Goal: Task Accomplishment & Management: Manage account settings

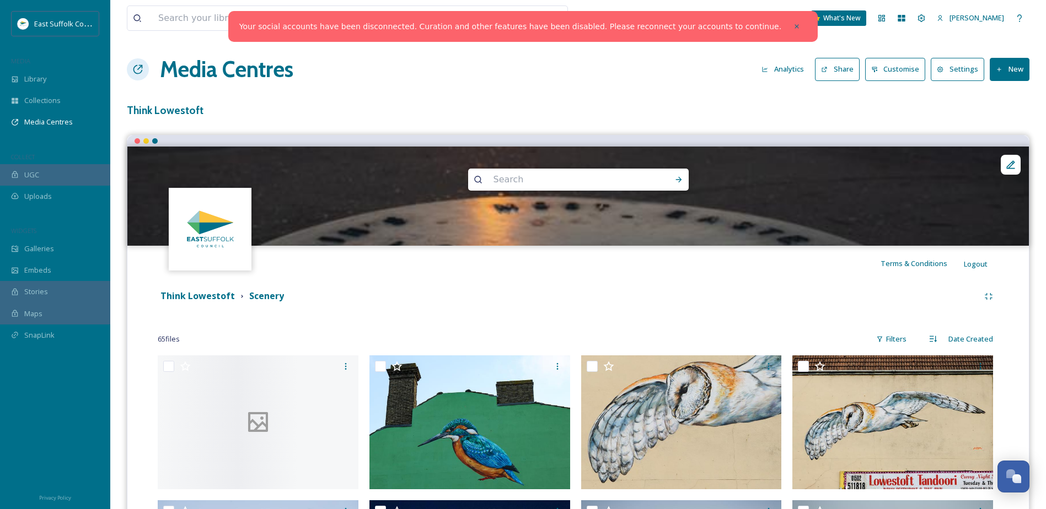
click at [207, 291] on div at bounding box center [577, 295] width 901 height 99
click at [208, 296] on div at bounding box center [577, 295] width 901 height 99
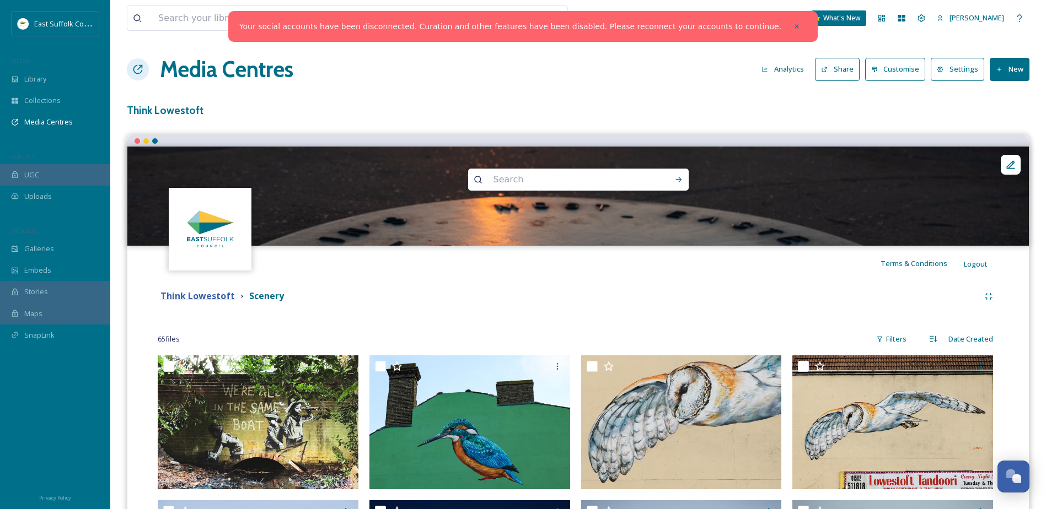
click at [198, 299] on strong "Think Lowestoft" at bounding box center [197, 296] width 74 height 12
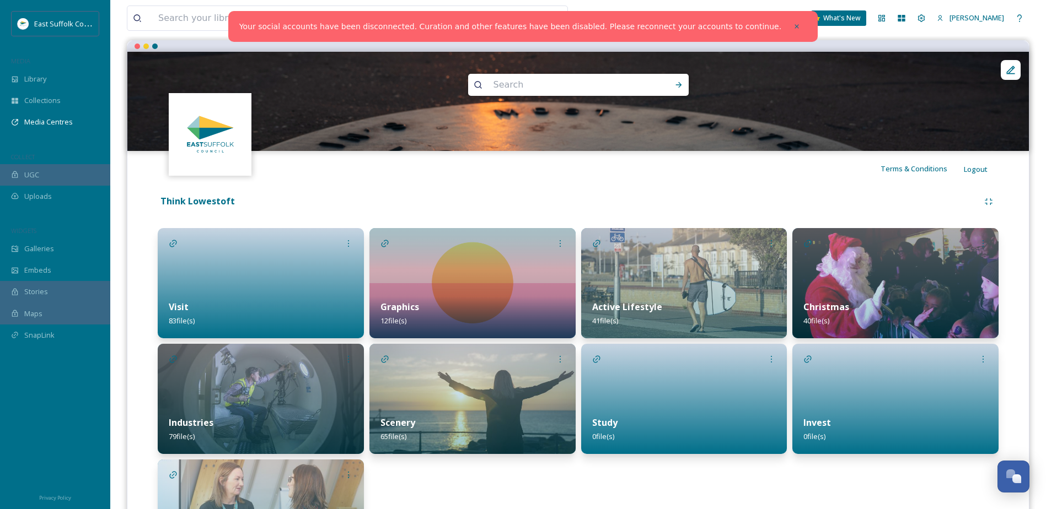
scroll to position [200, 0]
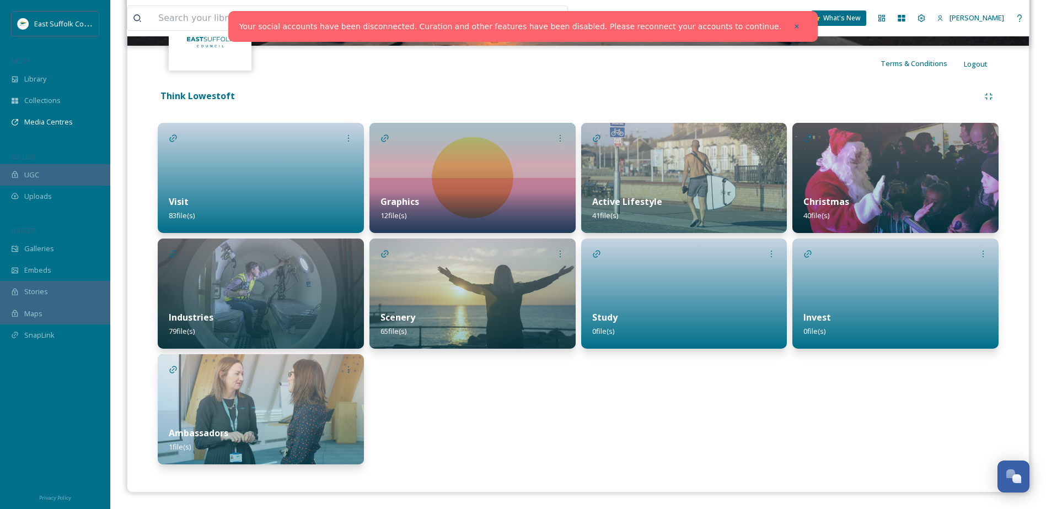
click at [670, 205] on div "Active Lifestyle 41 file(s)" at bounding box center [684, 208] width 206 height 49
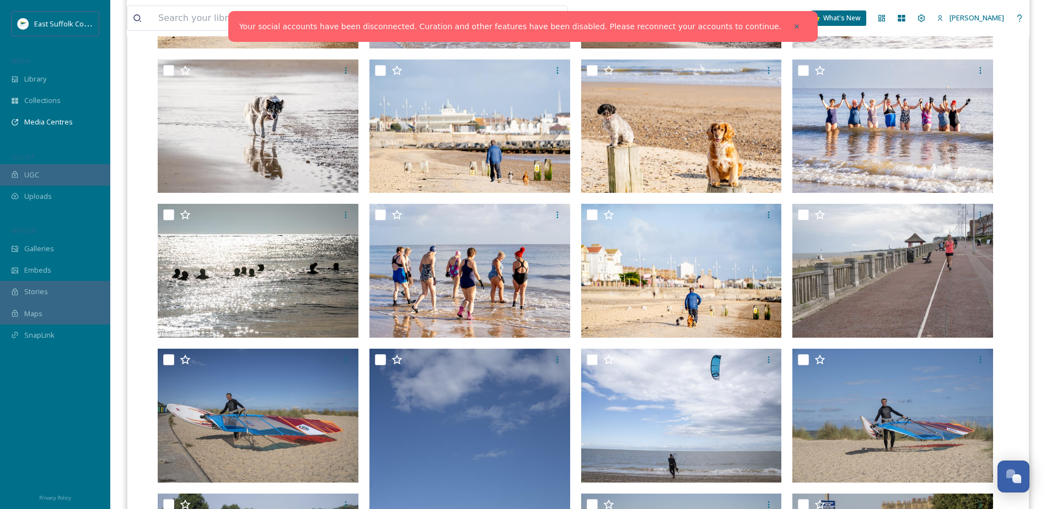
scroll to position [55, 0]
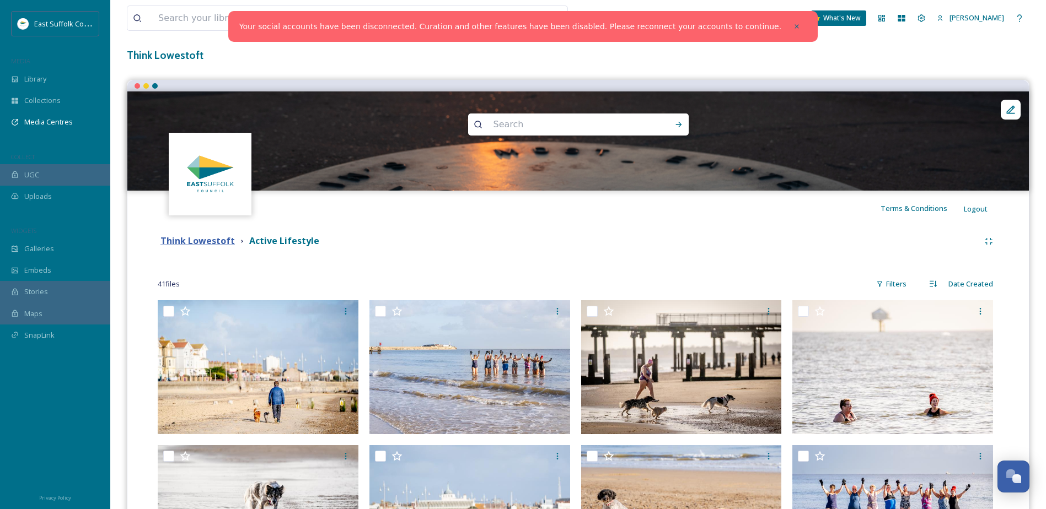
click at [204, 243] on strong "Think Lowestoft" at bounding box center [197, 241] width 74 height 12
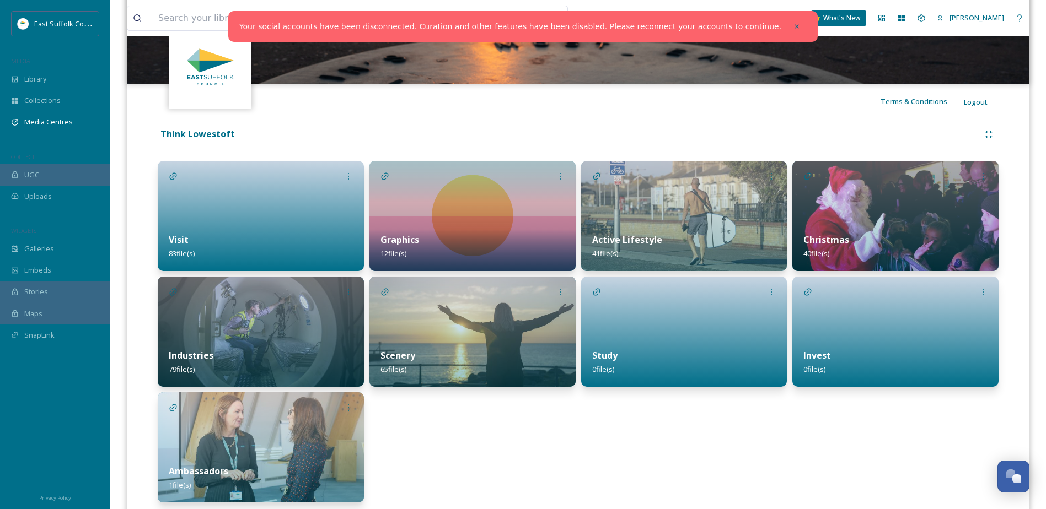
scroll to position [165, 0]
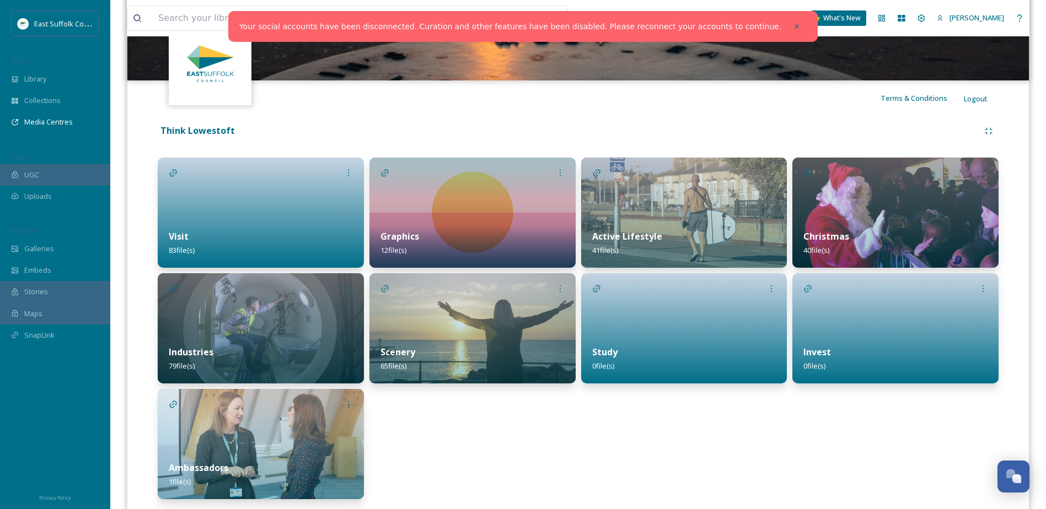
click at [329, 300] on img at bounding box center [261, 328] width 206 height 110
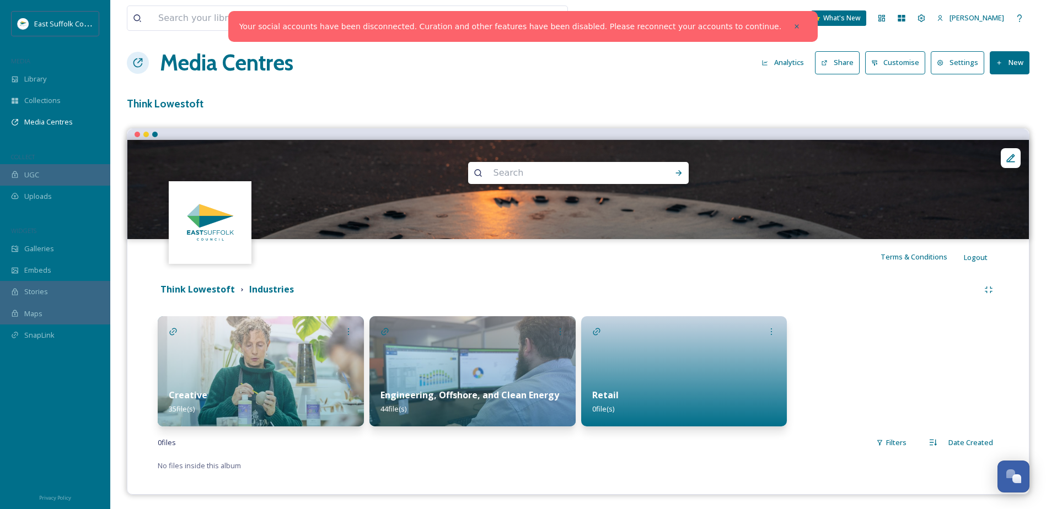
scroll to position [9, 0]
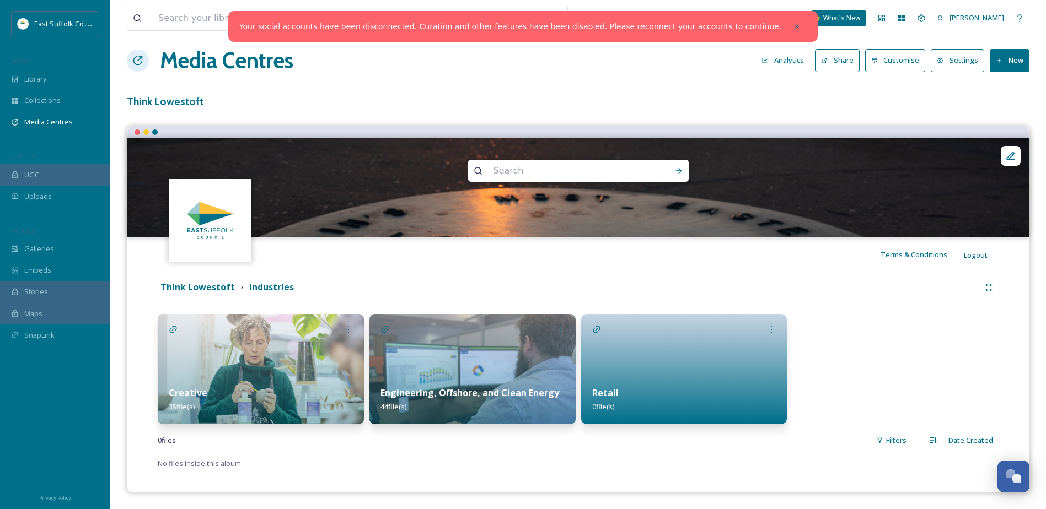
click at [232, 362] on img at bounding box center [261, 369] width 206 height 110
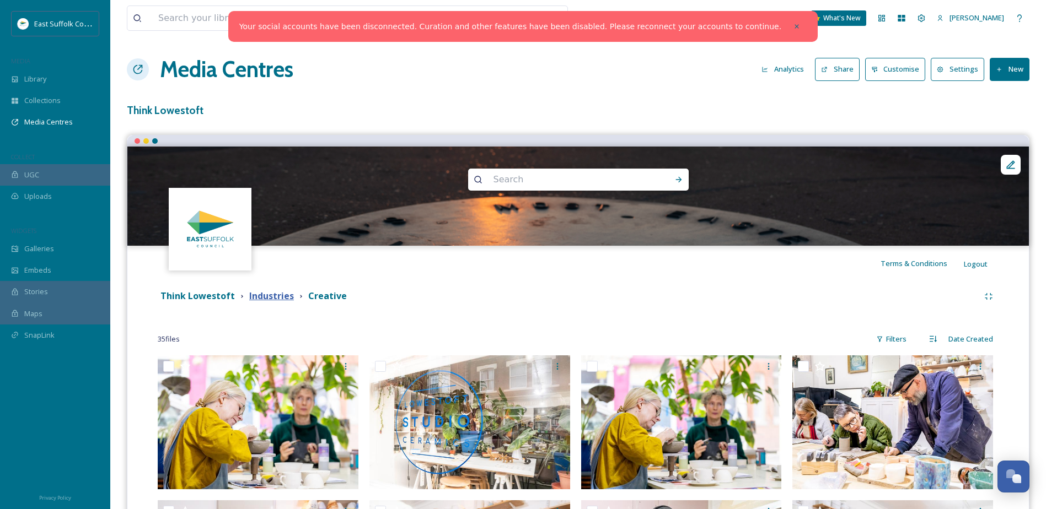
click at [271, 296] on strong "Industries" at bounding box center [271, 296] width 45 height 12
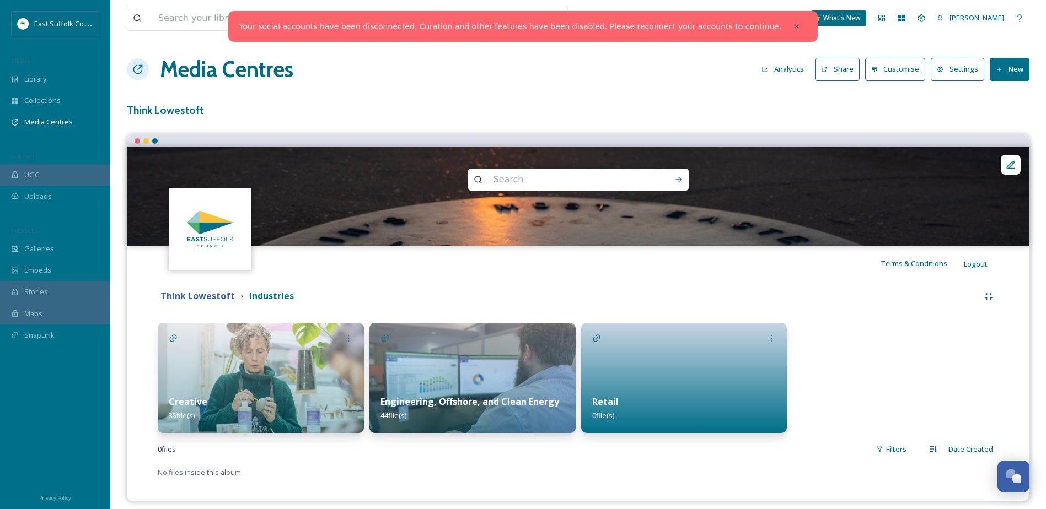
click at [217, 295] on strong "Think Lowestoft" at bounding box center [197, 296] width 74 height 12
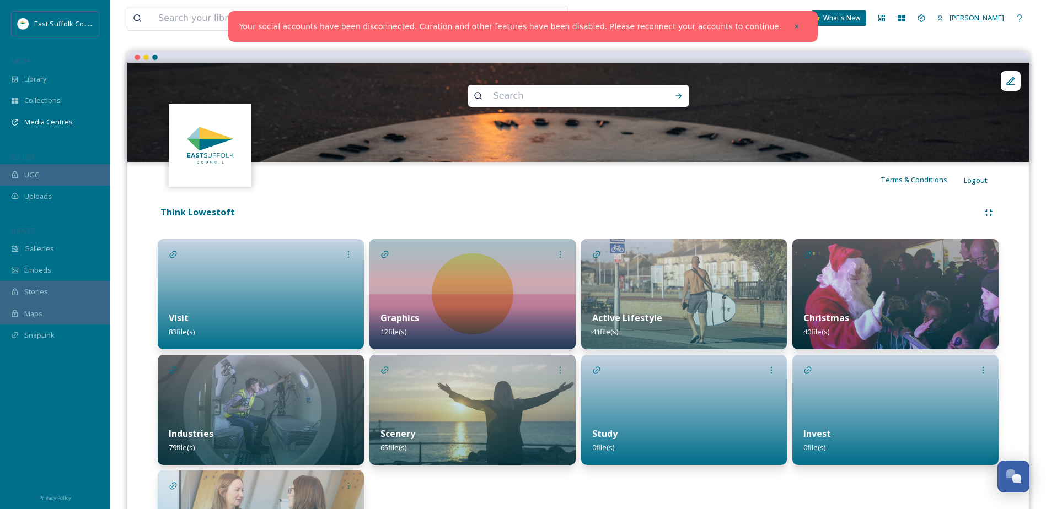
scroll to position [200, 0]
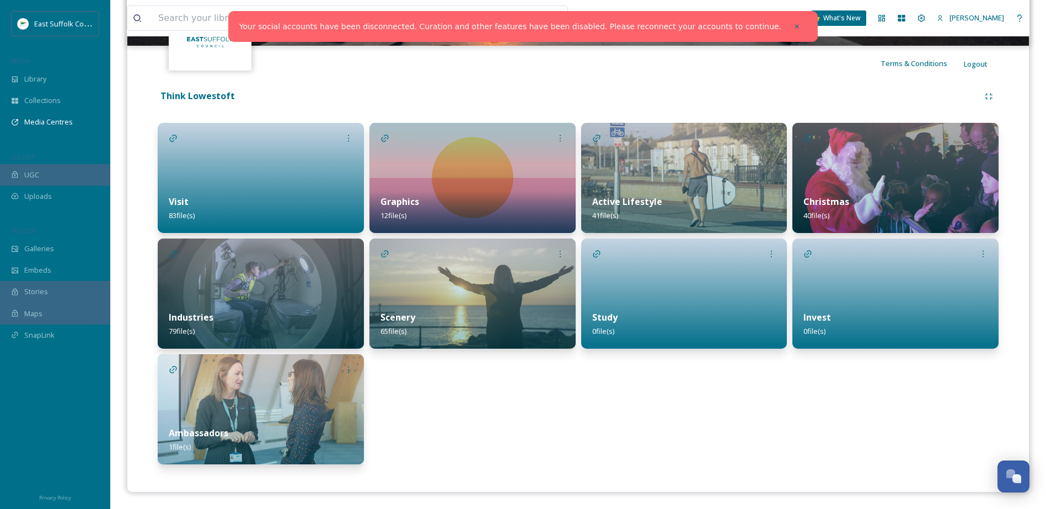
click at [226, 313] on div "Industries 79 file(s)" at bounding box center [261, 324] width 206 height 49
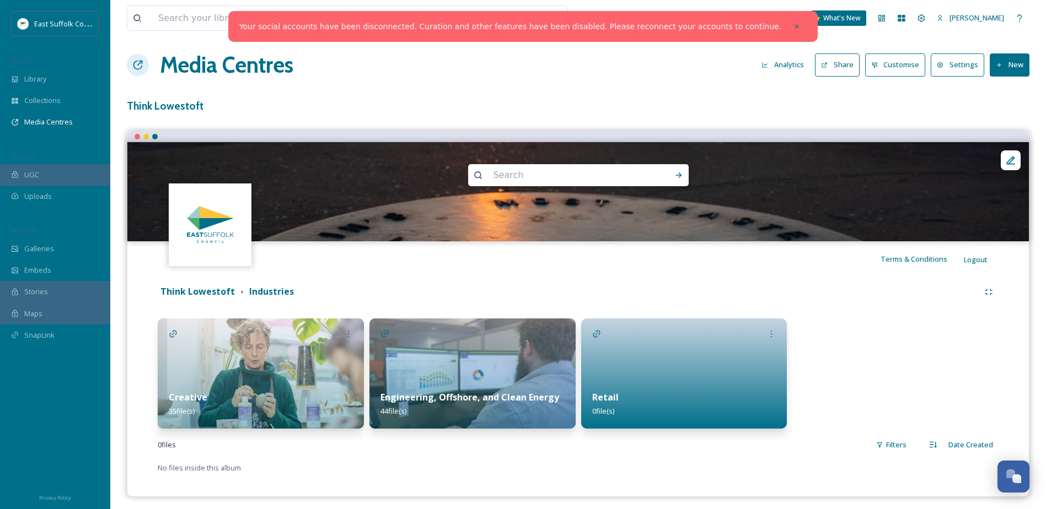
scroll to position [9, 0]
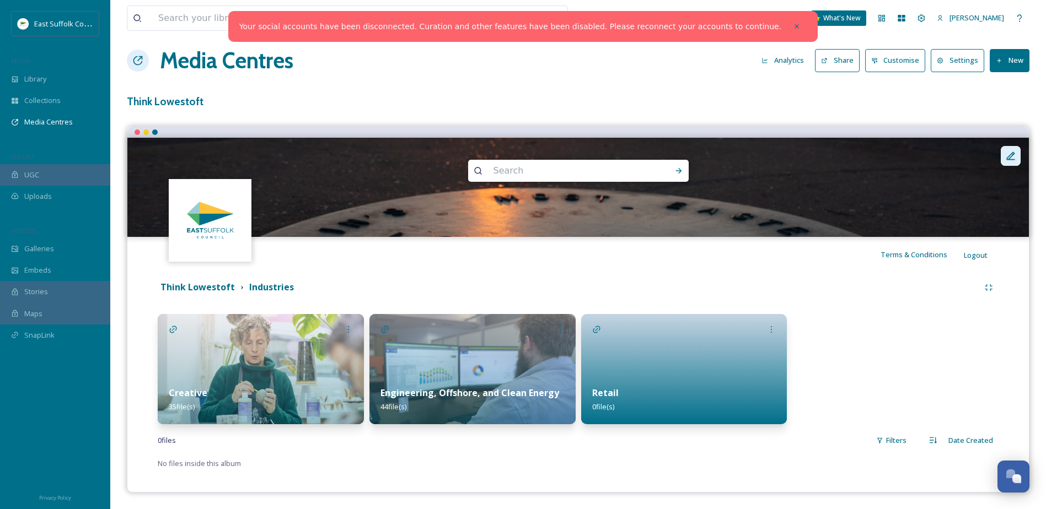
click at [1013, 162] on div at bounding box center [1011, 156] width 20 height 20
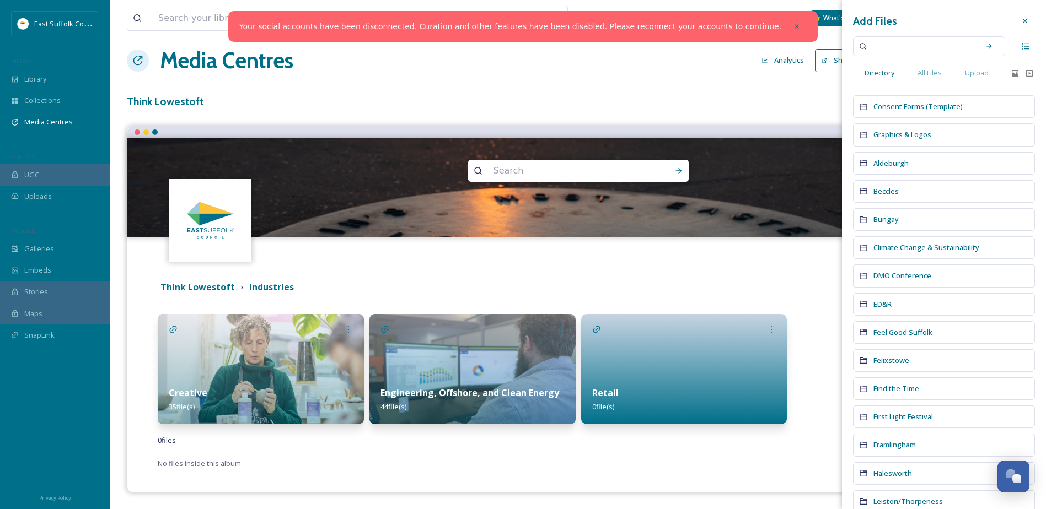
scroll to position [0, 0]
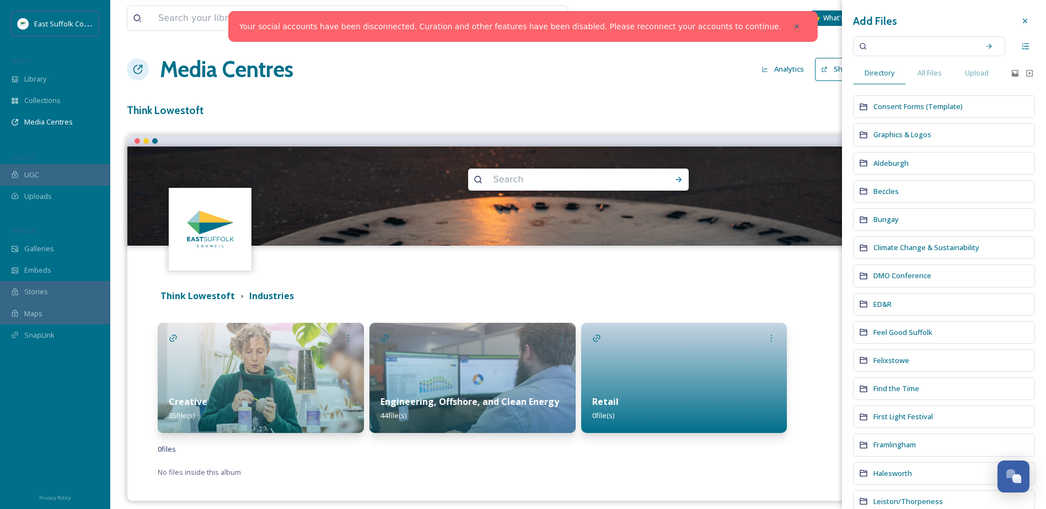
click at [688, 287] on div "Think Lowestoft Industries" at bounding box center [578, 297] width 841 height 20
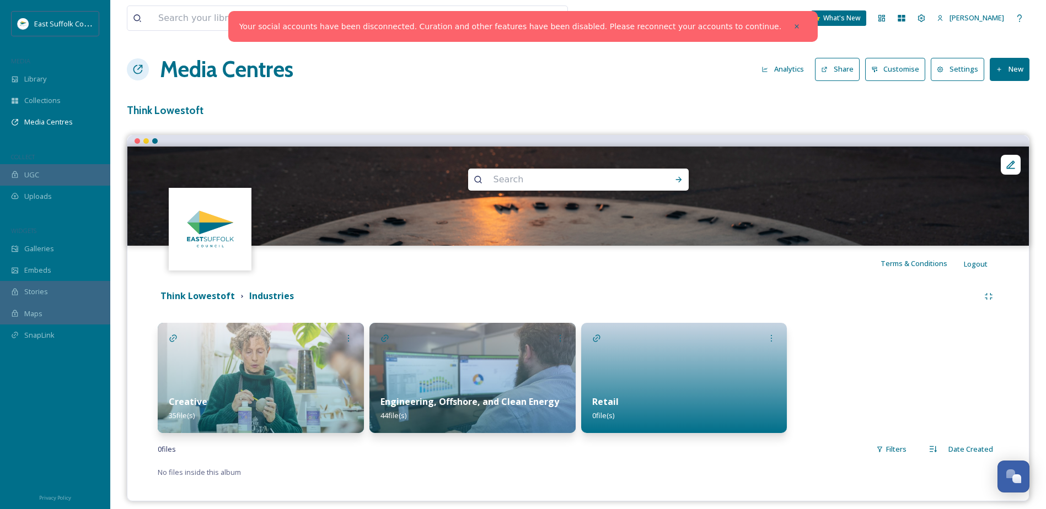
click at [998, 68] on icon at bounding box center [999, 69] width 7 height 7
click at [996, 118] on span "Add Album" at bounding box center [1005, 116] width 36 height 10
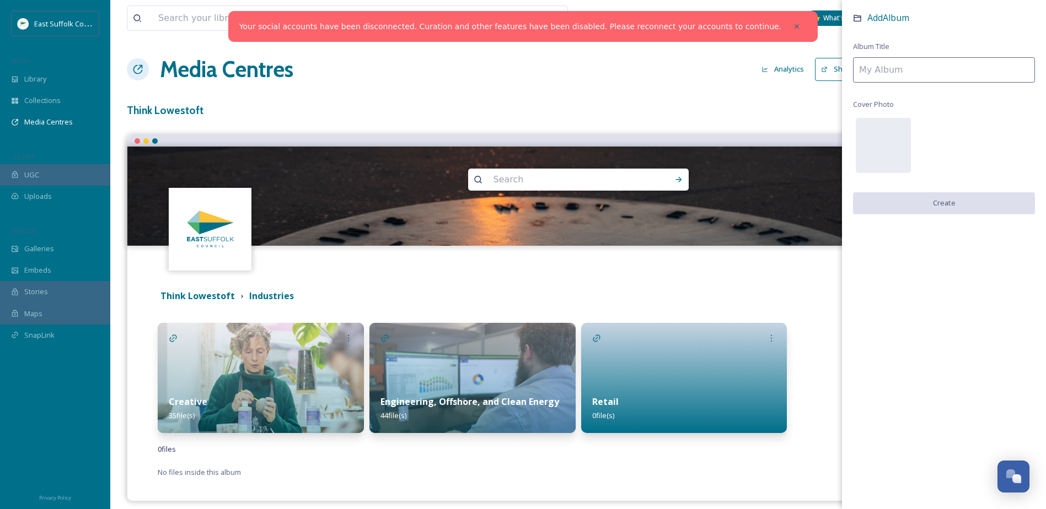
click at [976, 66] on input at bounding box center [944, 69] width 182 height 25
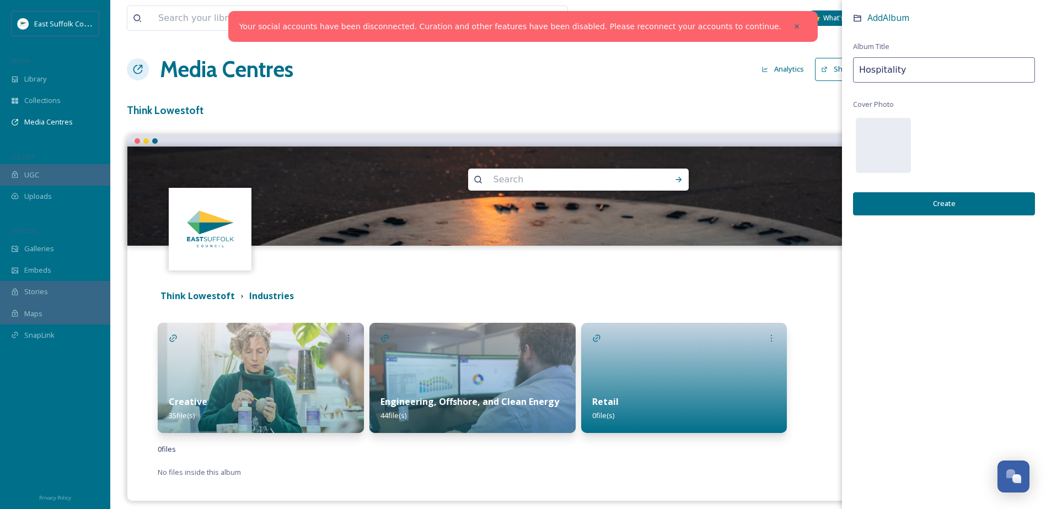
type input "Hospitality"
click at [982, 202] on button "Create" at bounding box center [944, 203] width 182 height 23
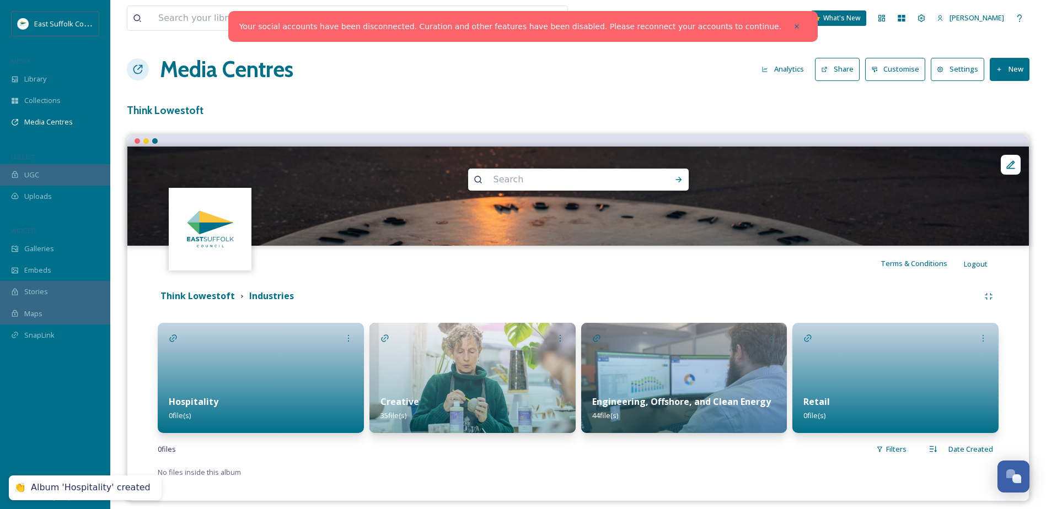
scroll to position [9, 0]
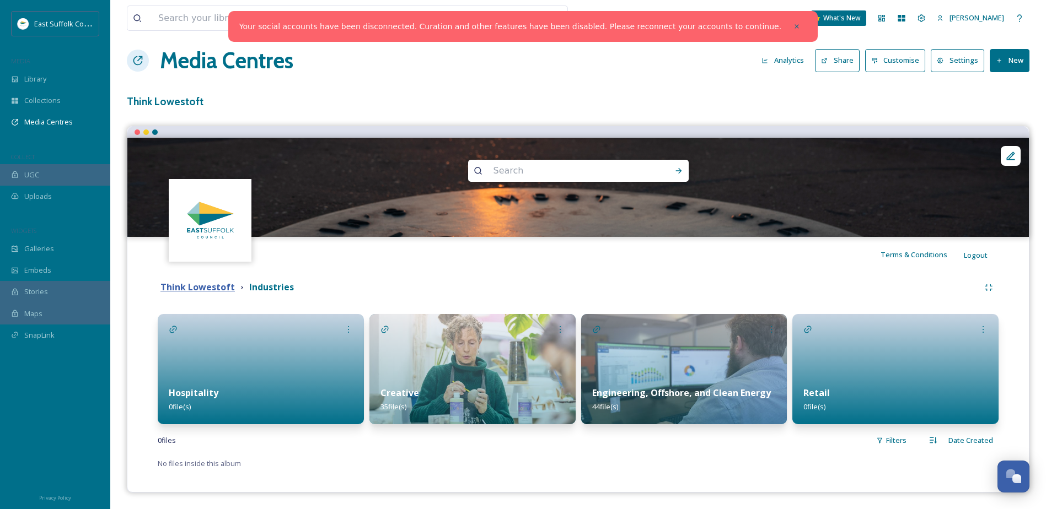
click at [191, 290] on strong "Think Lowestoft" at bounding box center [197, 287] width 74 height 12
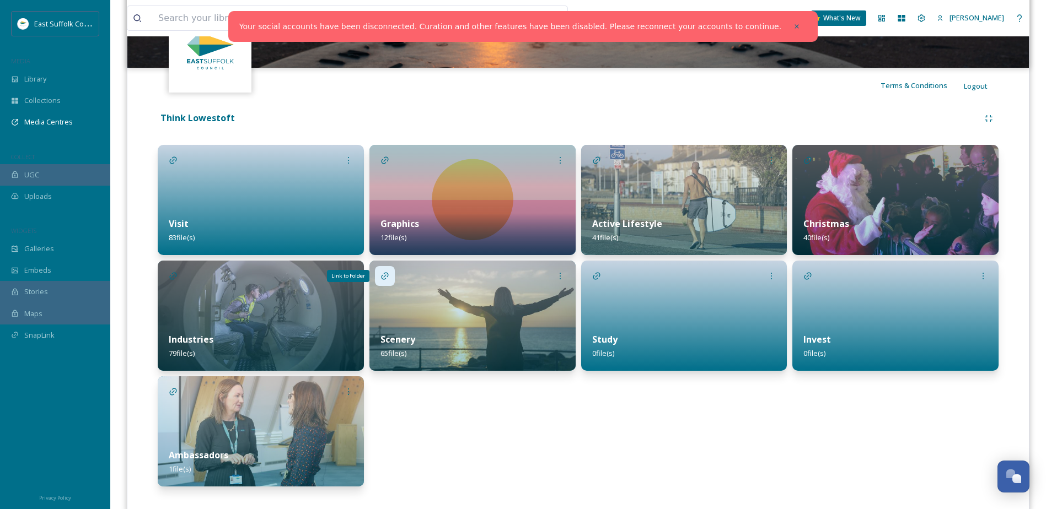
scroll to position [200, 0]
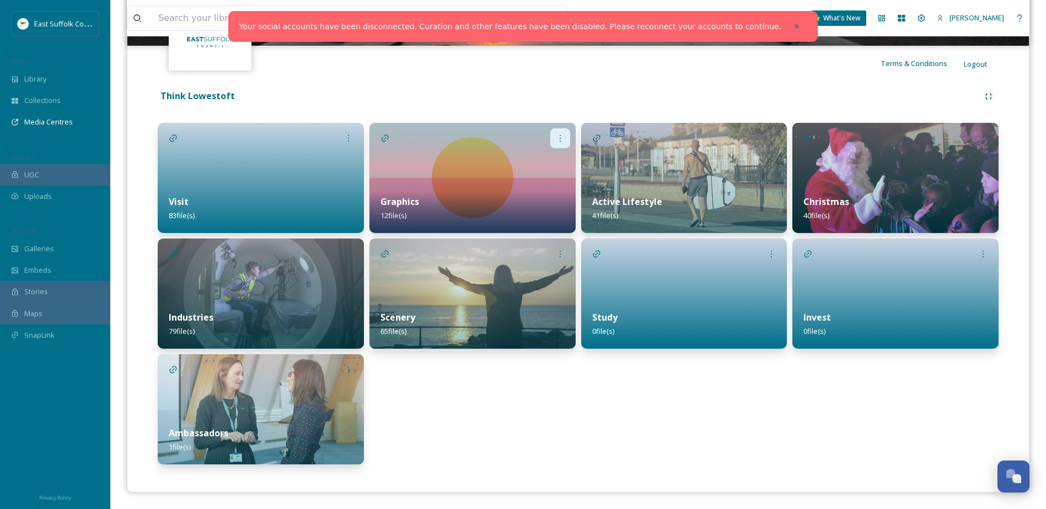
drag, startPoint x: 398, startPoint y: 192, endPoint x: 556, endPoint y: 143, distance: 165.3
click at [556, 143] on div at bounding box center [560, 138] width 20 height 20
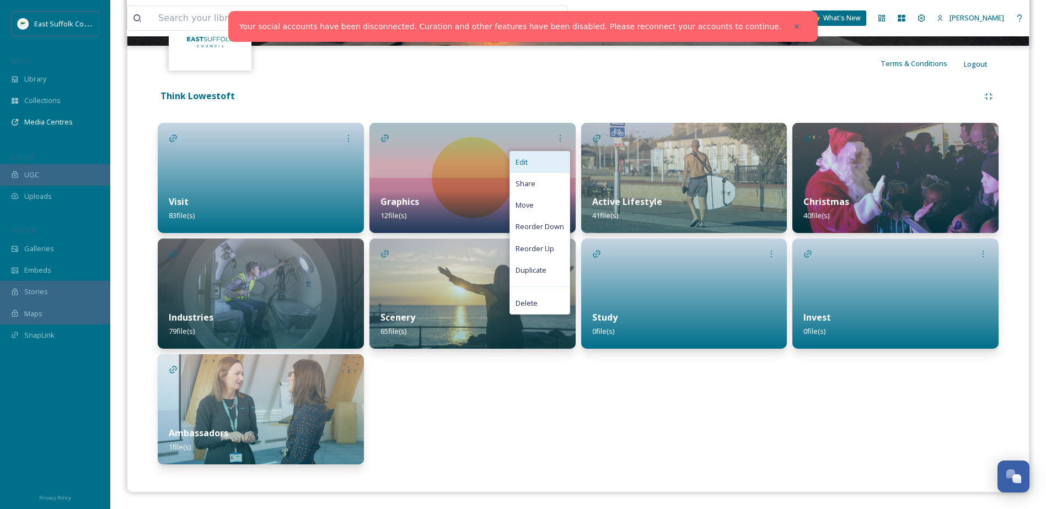
click at [536, 159] on div "Edit" at bounding box center [540, 163] width 60 height 22
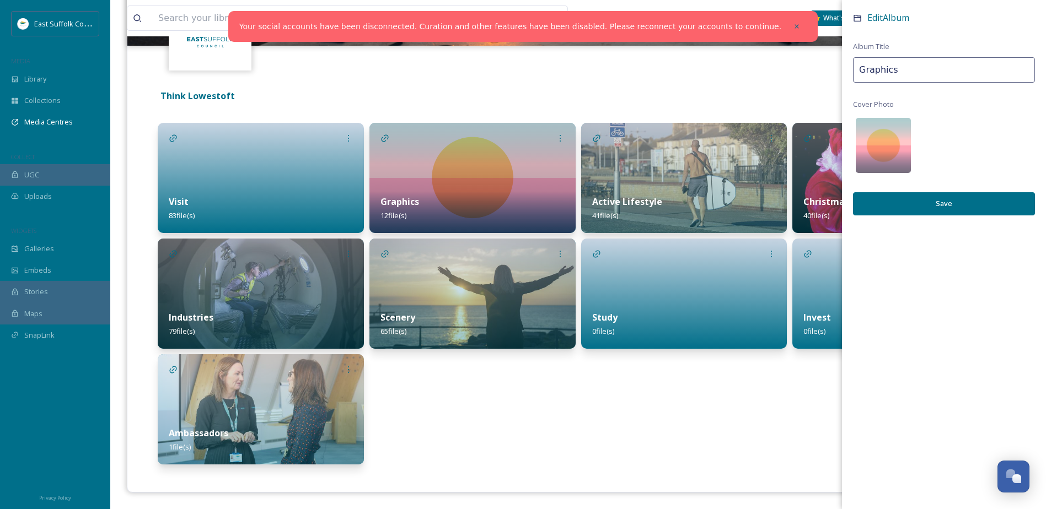
click at [863, 72] on input "Graphics" at bounding box center [944, 69] width 182 height 25
type input "Think Lowestoft Graphics"
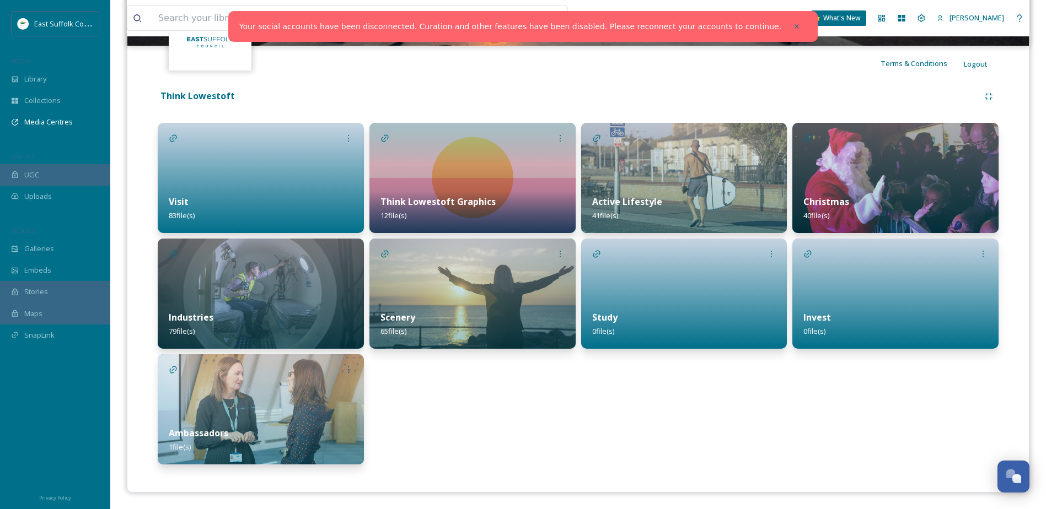
click at [275, 273] on img at bounding box center [261, 294] width 206 height 110
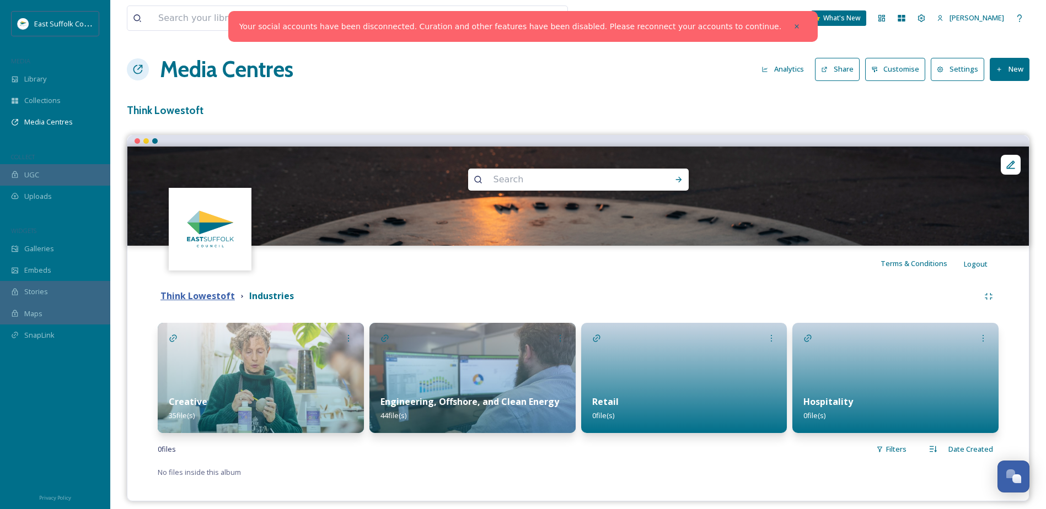
click at [208, 299] on strong "Think Lowestoft" at bounding box center [197, 296] width 74 height 12
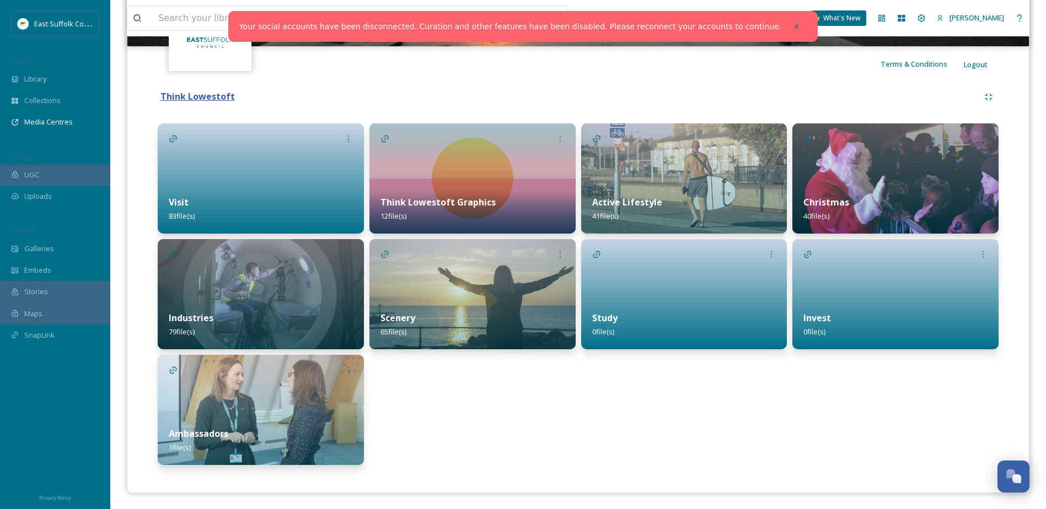
scroll to position [200, 0]
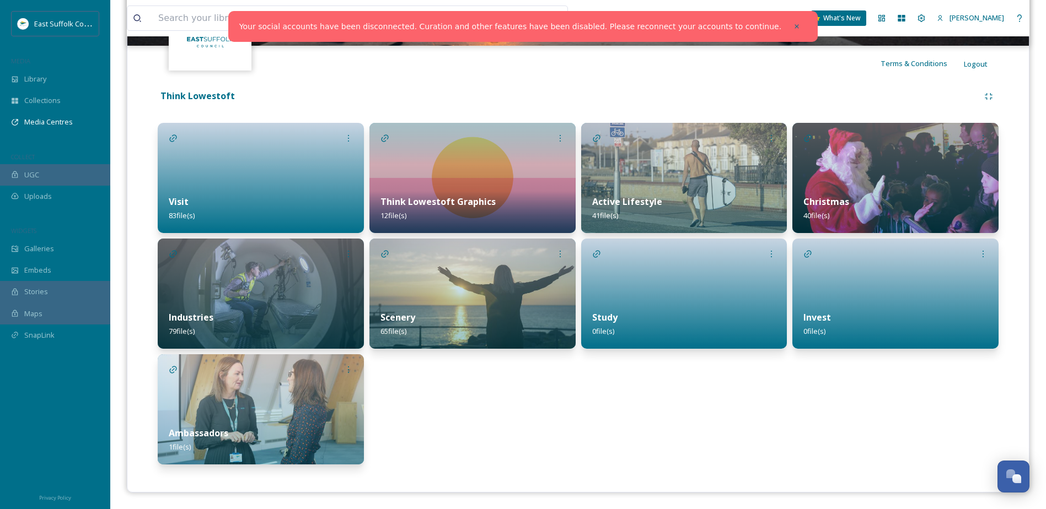
click at [190, 172] on div at bounding box center [261, 178] width 206 height 110
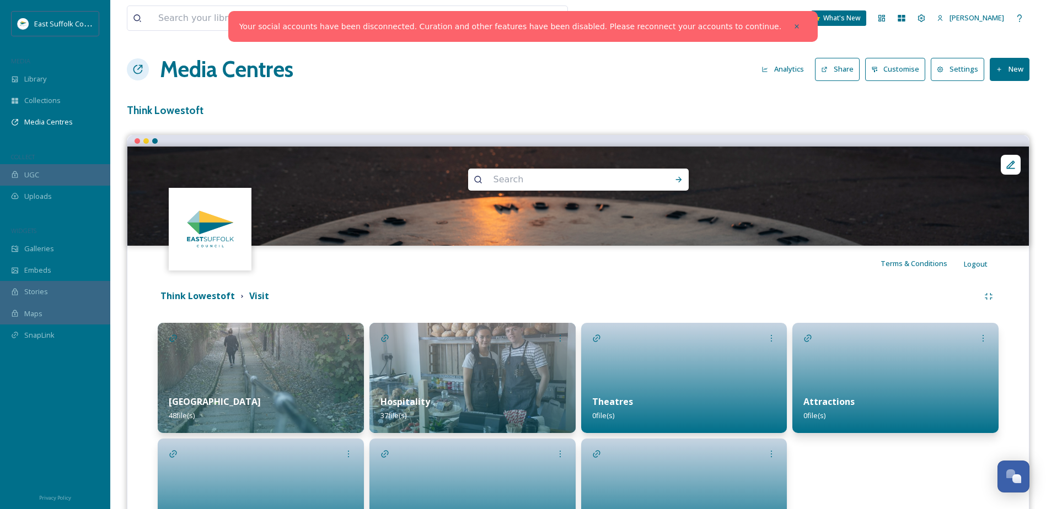
click at [1014, 56] on div "Media Centres Analytics Share Customise Settings New" at bounding box center [578, 69] width 903 height 33
click at [1012, 66] on button "New" at bounding box center [1010, 69] width 40 height 23
click at [1006, 113] on span "Add Album" at bounding box center [1005, 116] width 36 height 10
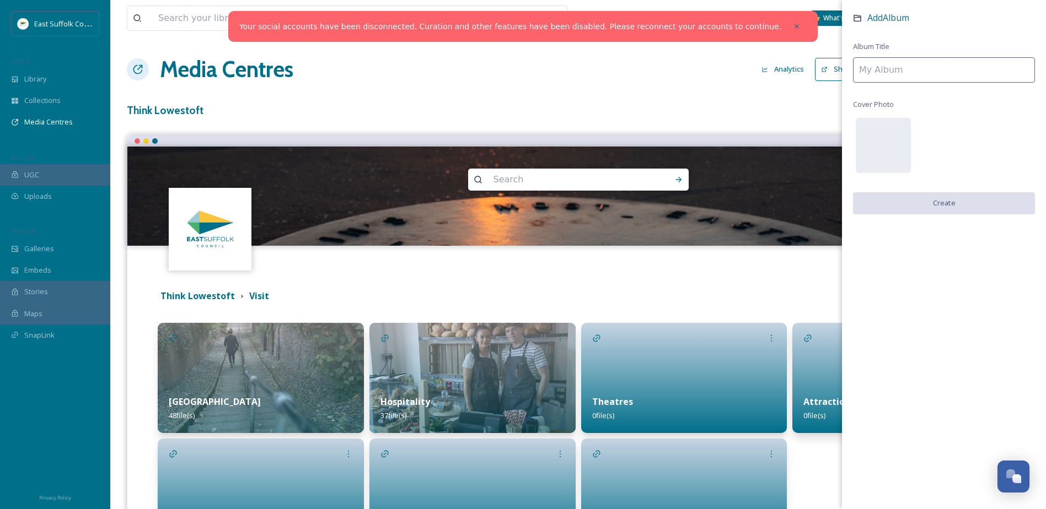
click at [882, 74] on input at bounding box center [944, 69] width 182 height 25
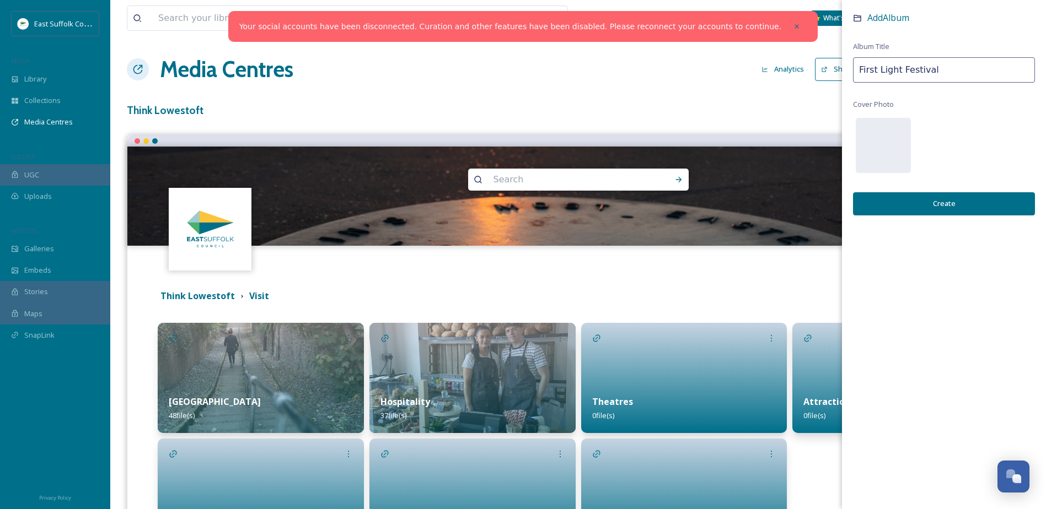
type input "First Light Festival"
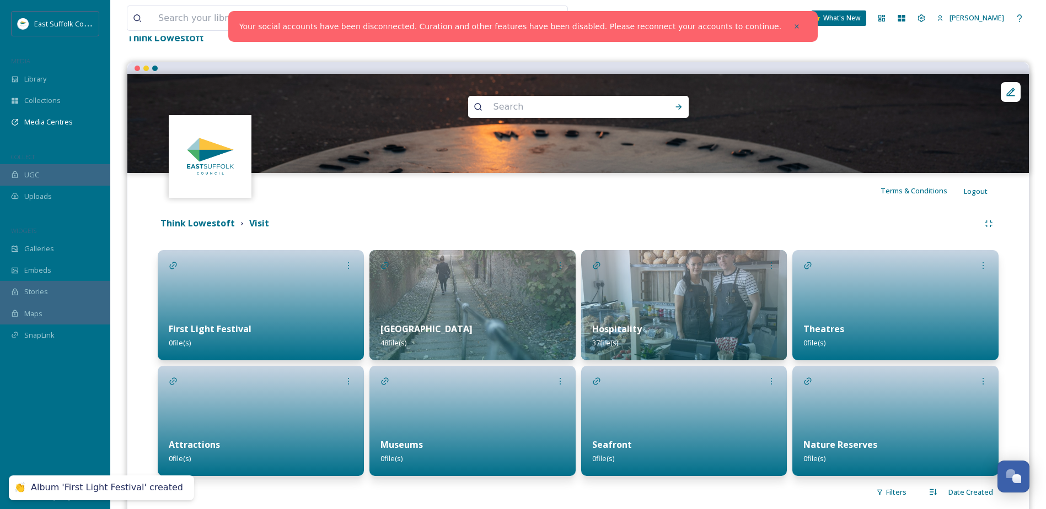
scroll to position [125, 0]
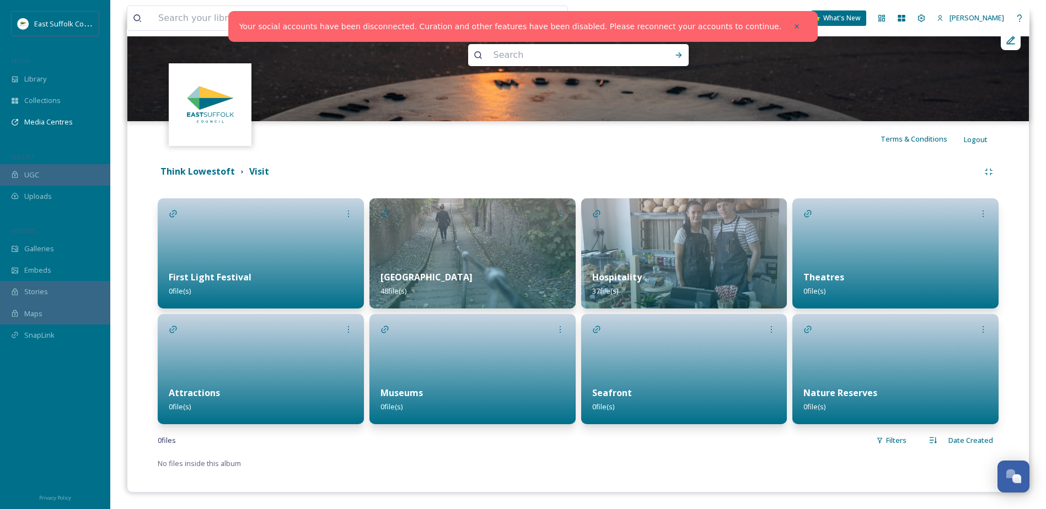
click at [431, 266] on div "High Street 48 file(s)" at bounding box center [472, 284] width 206 height 49
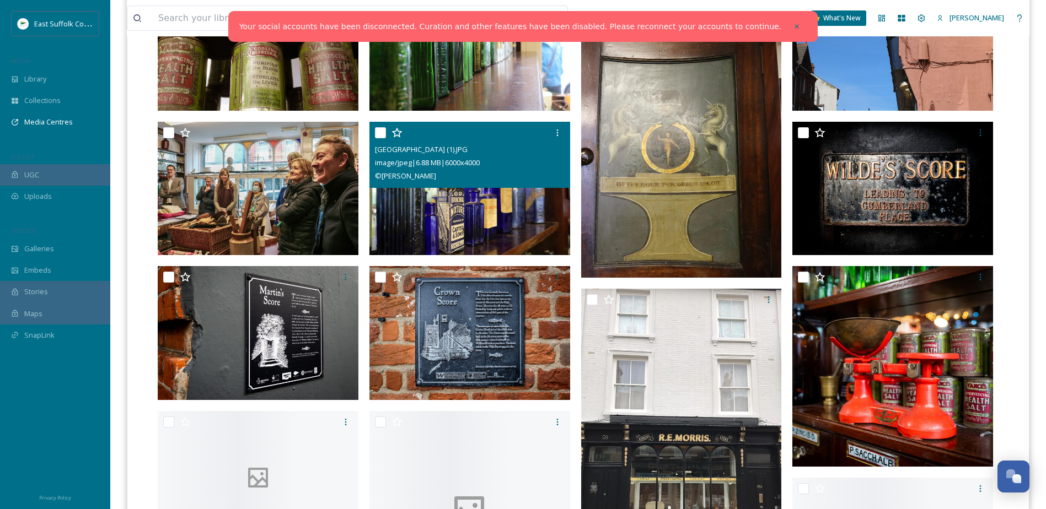
scroll to position [386, 0]
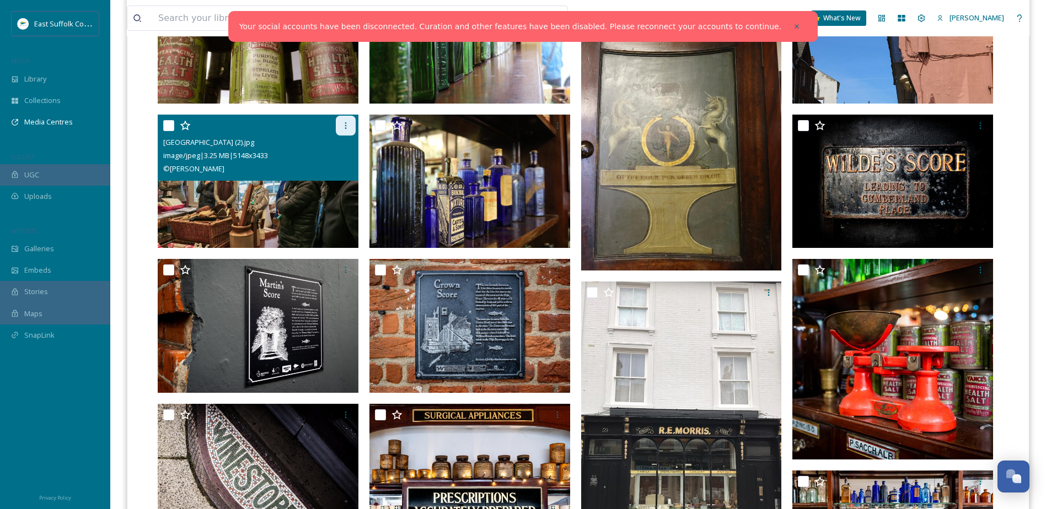
click at [341, 127] on icon at bounding box center [345, 125] width 9 height 9
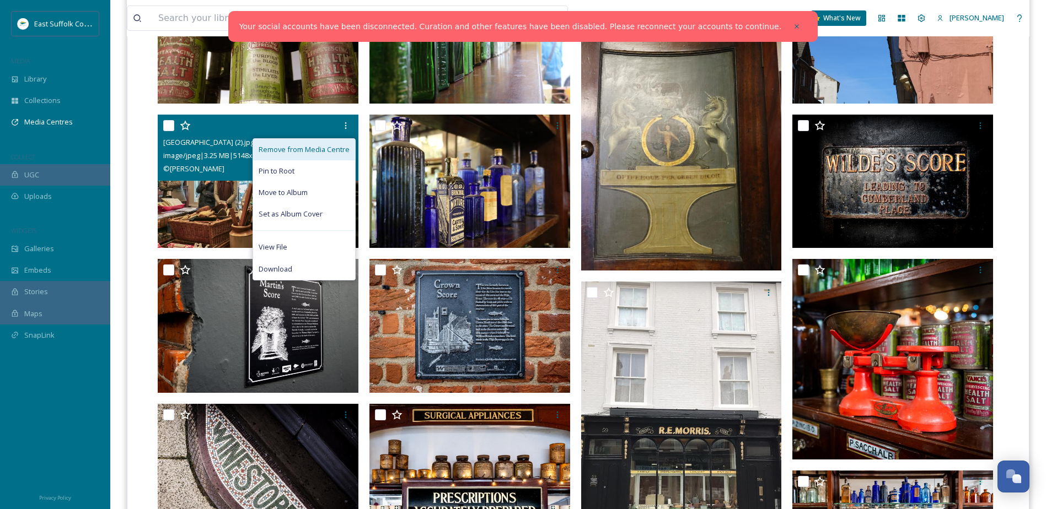
click at [325, 146] on span "Remove from Media Centre" at bounding box center [304, 149] width 91 height 10
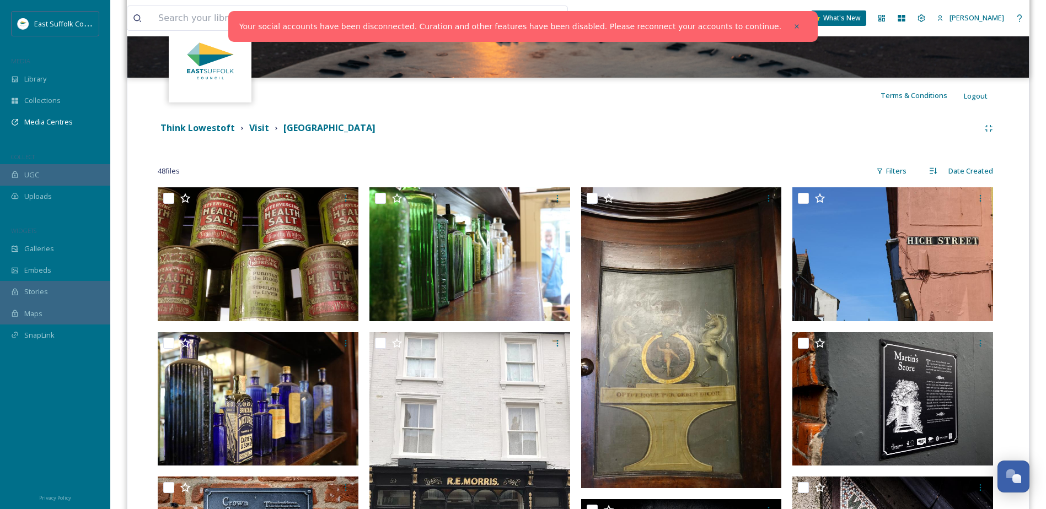
scroll to position [114, 0]
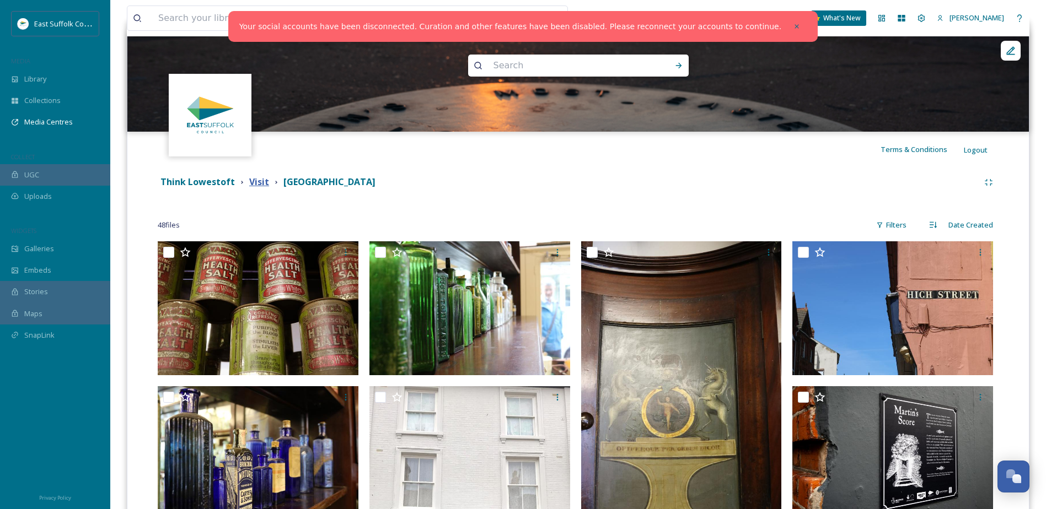
click at [249, 180] on strong "Visit" at bounding box center [259, 182] width 20 height 12
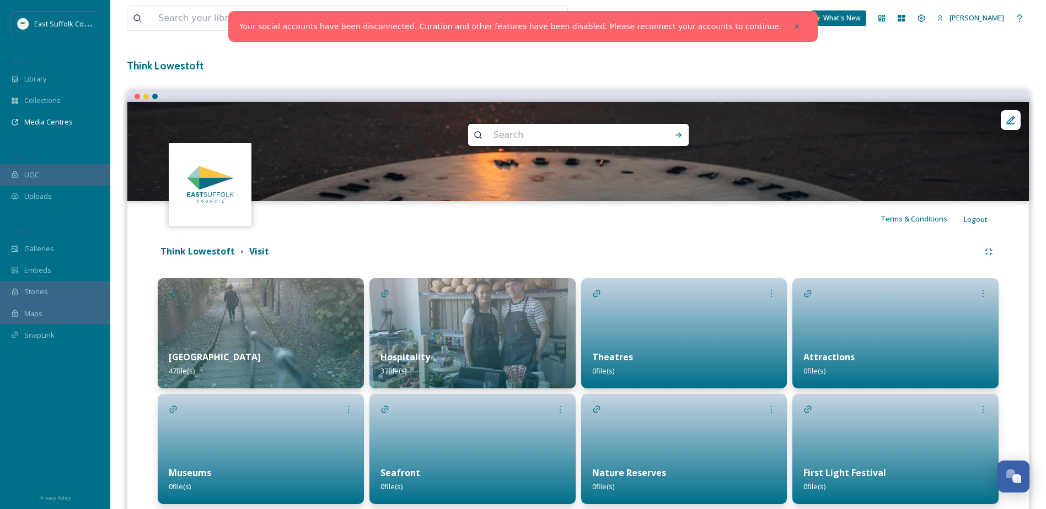
scroll to position [125, 0]
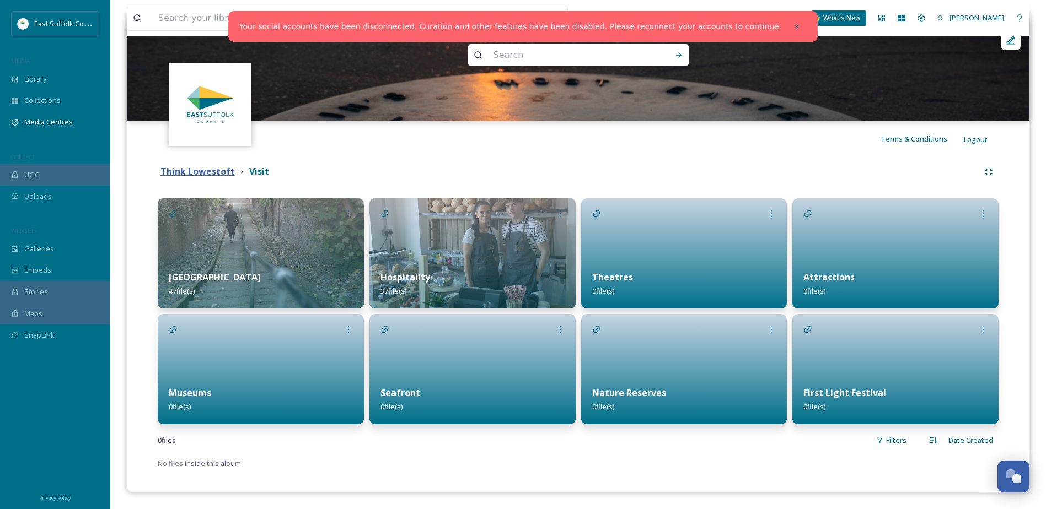
click at [189, 166] on strong "Think Lowestoft" at bounding box center [197, 171] width 74 height 12
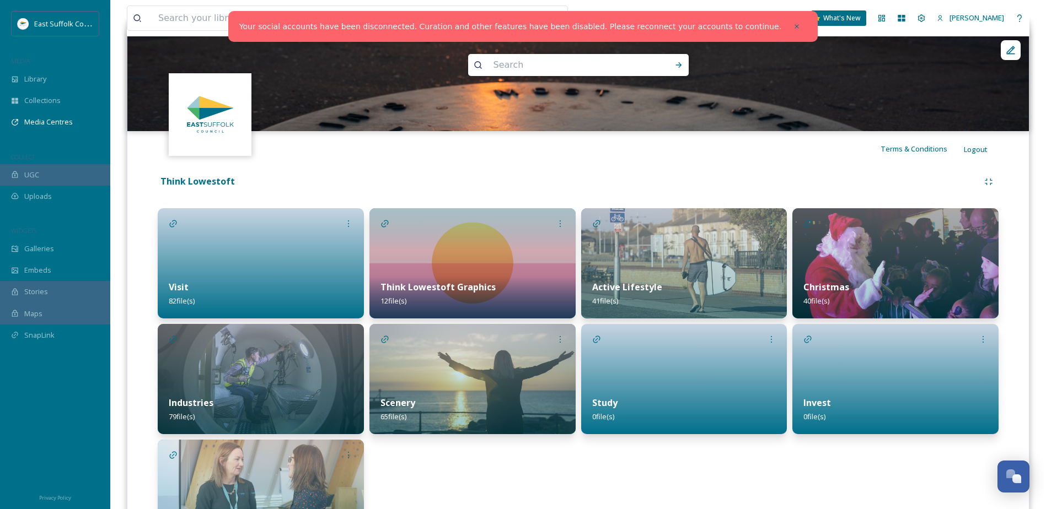
scroll to position [200, 0]
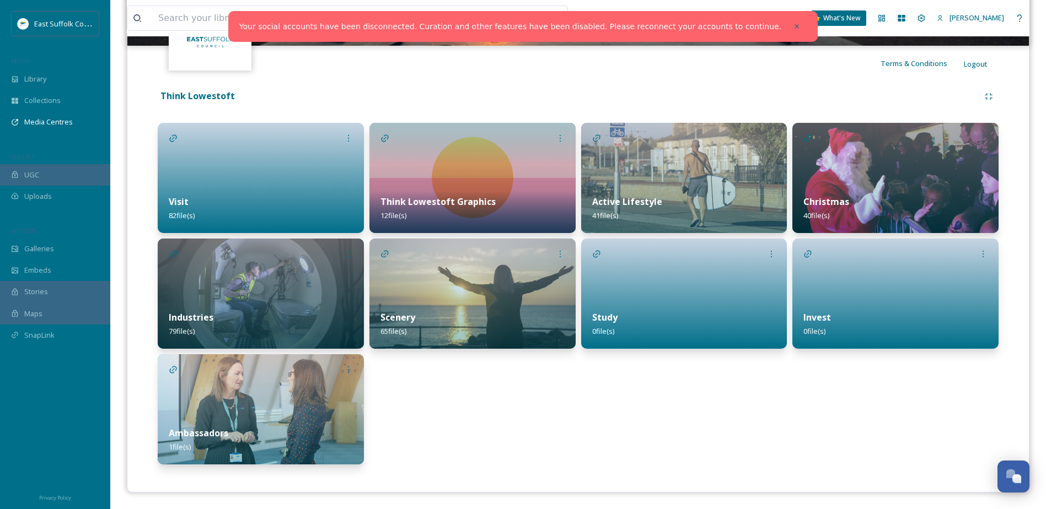
click at [857, 171] on img at bounding box center [895, 178] width 206 height 110
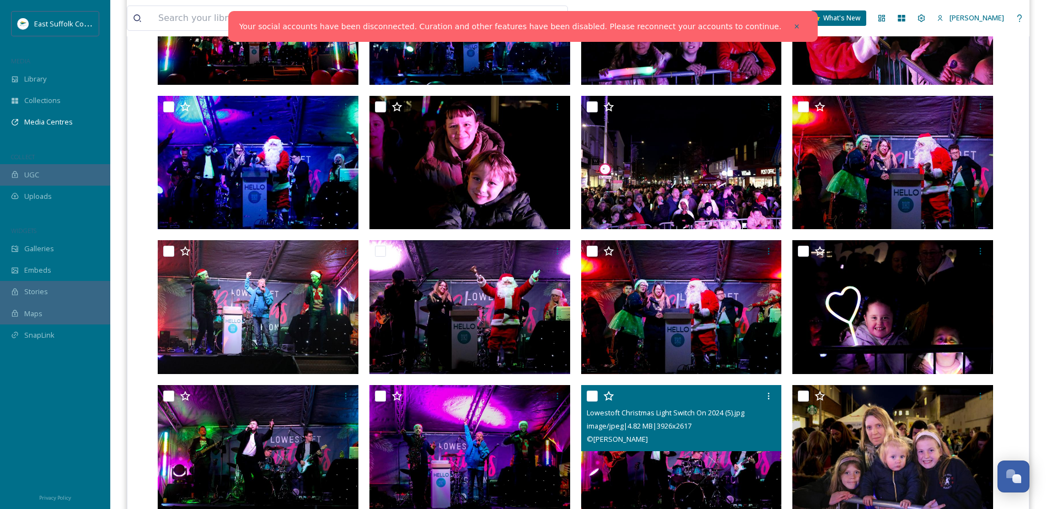
scroll to position [386, 0]
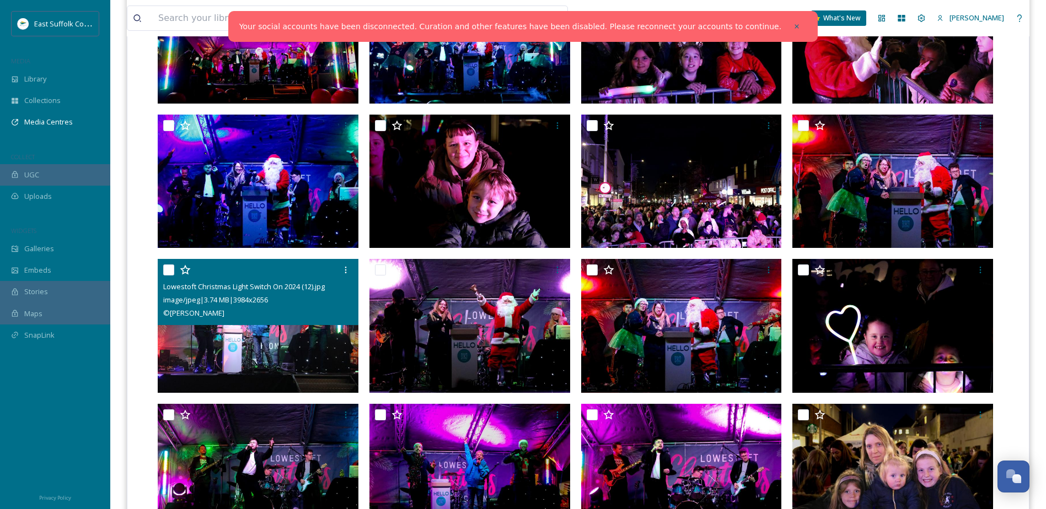
click at [163, 270] on div "Lowestoft Christmas Light Switch On 2024 (12).jpg image/jpeg | 3.74 MB | 3984 x…" at bounding box center [258, 292] width 201 height 66
click at [171, 272] on input "checkbox" at bounding box center [168, 270] width 11 height 11
checkbox input "true"
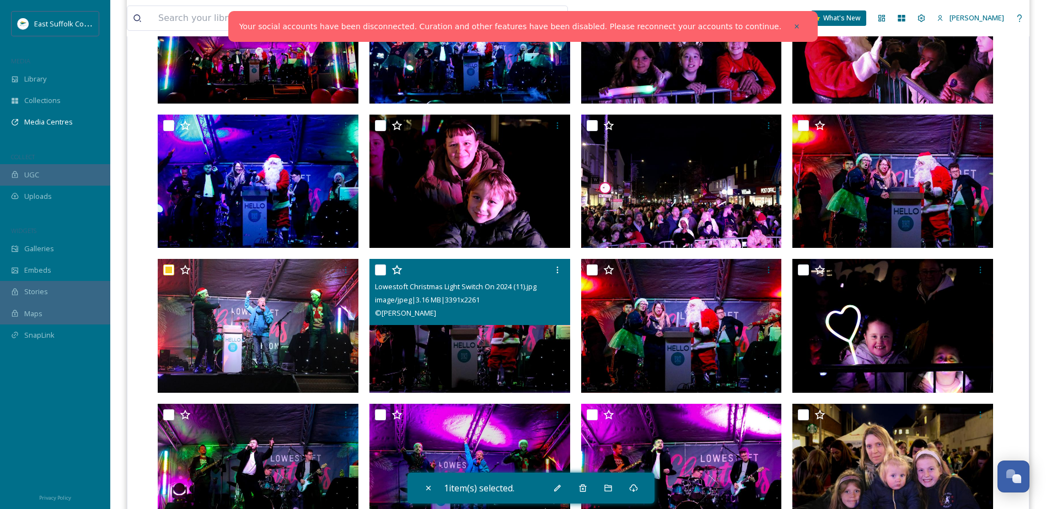
click at [383, 270] on input "checkbox" at bounding box center [380, 270] width 11 height 11
checkbox input "true"
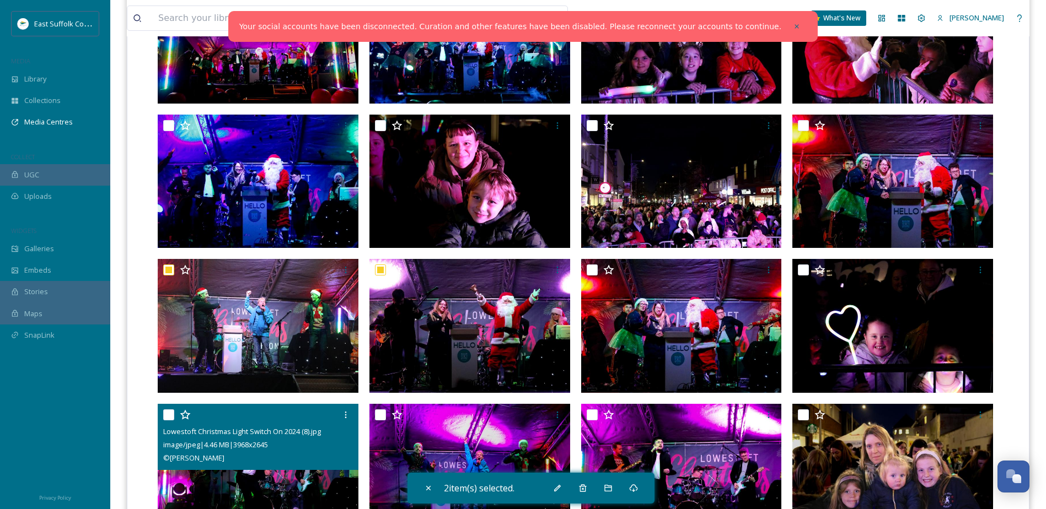
click at [167, 414] on input "checkbox" at bounding box center [168, 415] width 11 height 11
checkbox input "true"
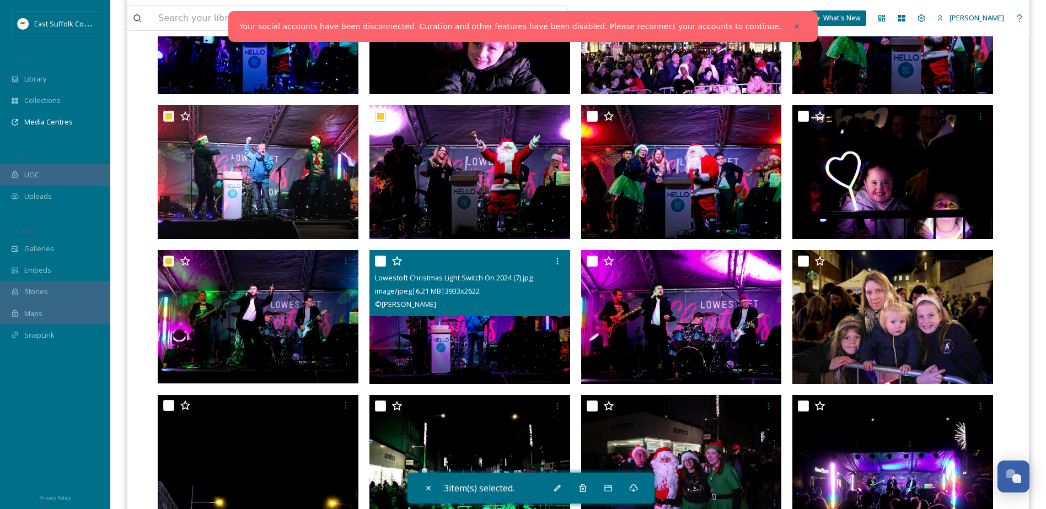
scroll to position [551, 0]
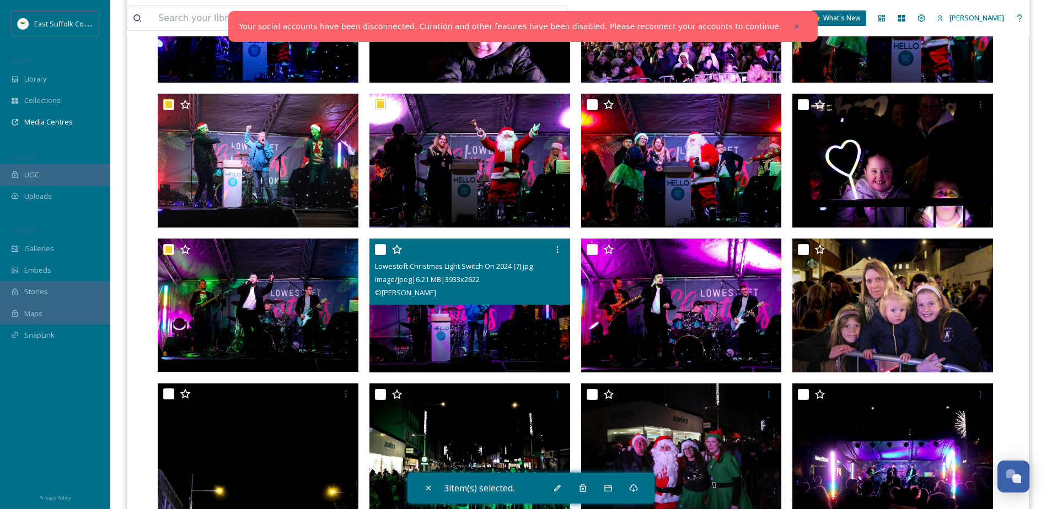
click at [381, 249] on input "checkbox" at bounding box center [380, 249] width 11 height 11
checkbox input "true"
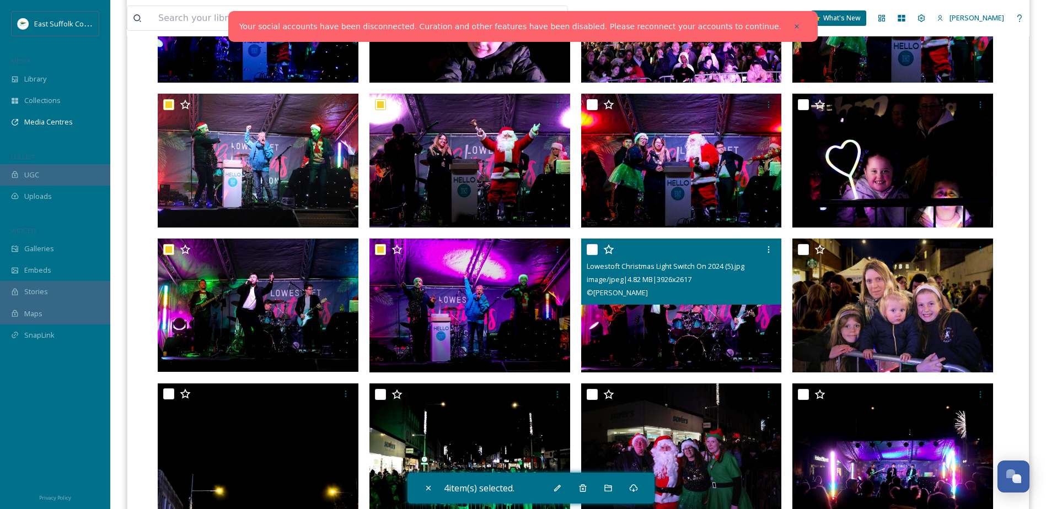
click at [592, 251] on input "checkbox" at bounding box center [592, 249] width 11 height 11
checkbox input "true"
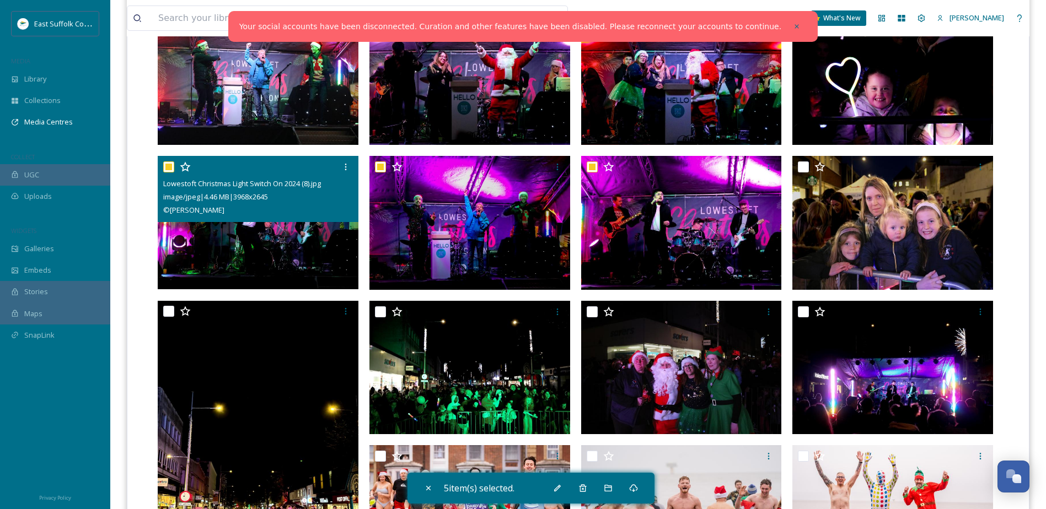
scroll to position [662, 0]
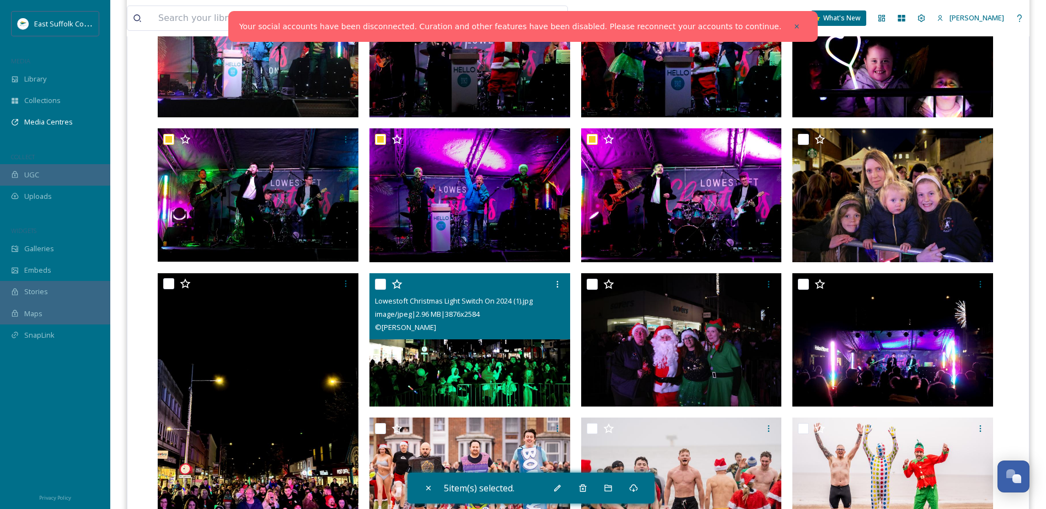
click at [380, 286] on input "checkbox" at bounding box center [380, 284] width 11 height 11
checkbox input "true"
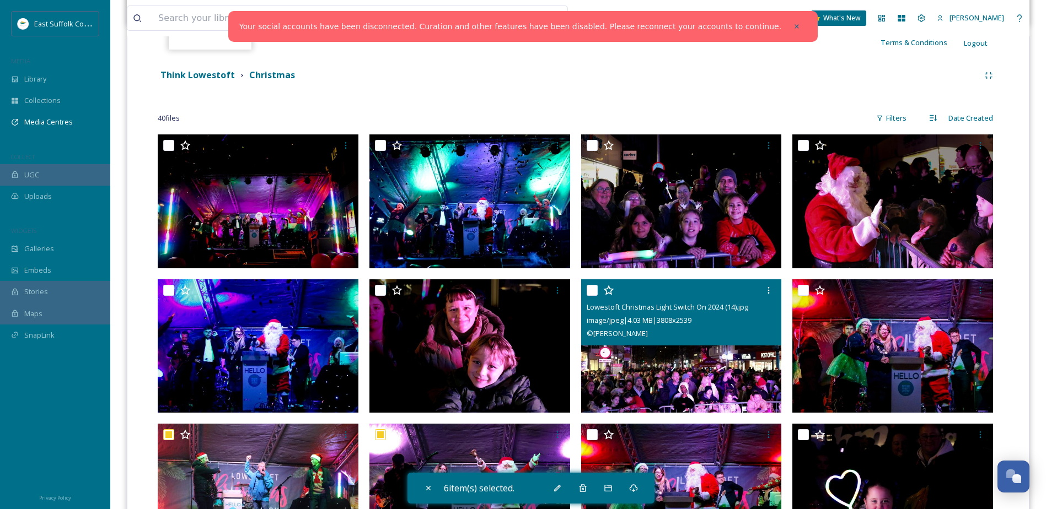
scroll to position [221, 0]
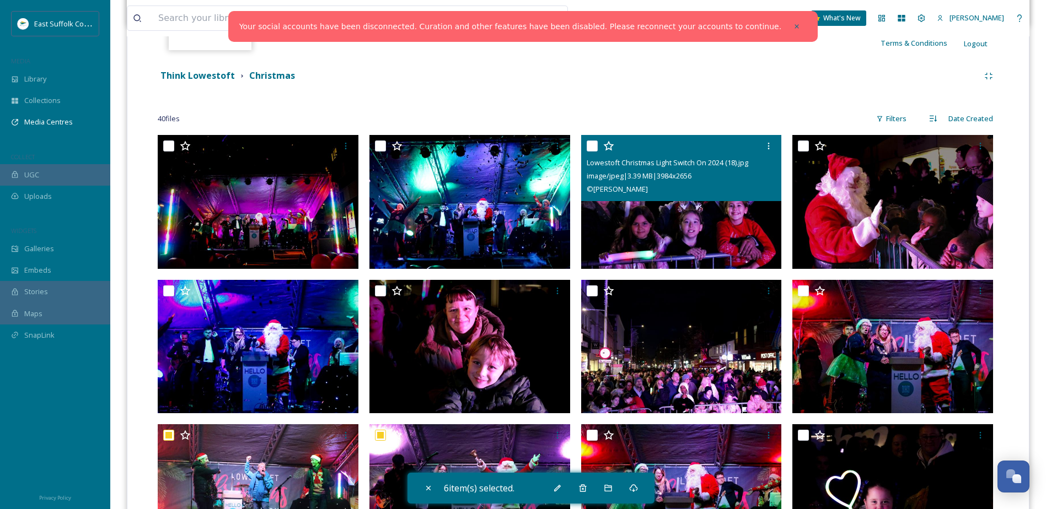
click at [595, 150] on input "checkbox" at bounding box center [592, 146] width 11 height 11
checkbox input "true"
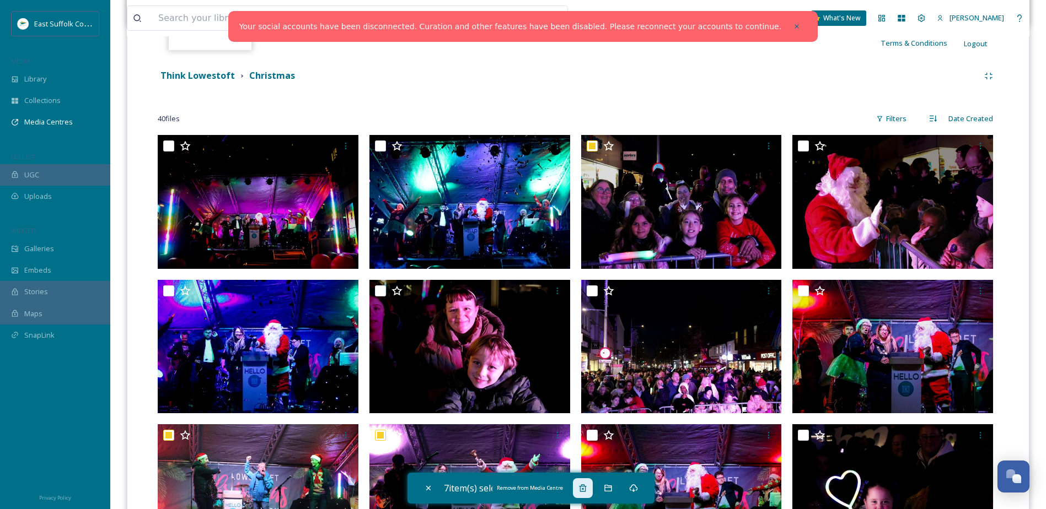
click at [586, 489] on icon at bounding box center [582, 488] width 7 height 7
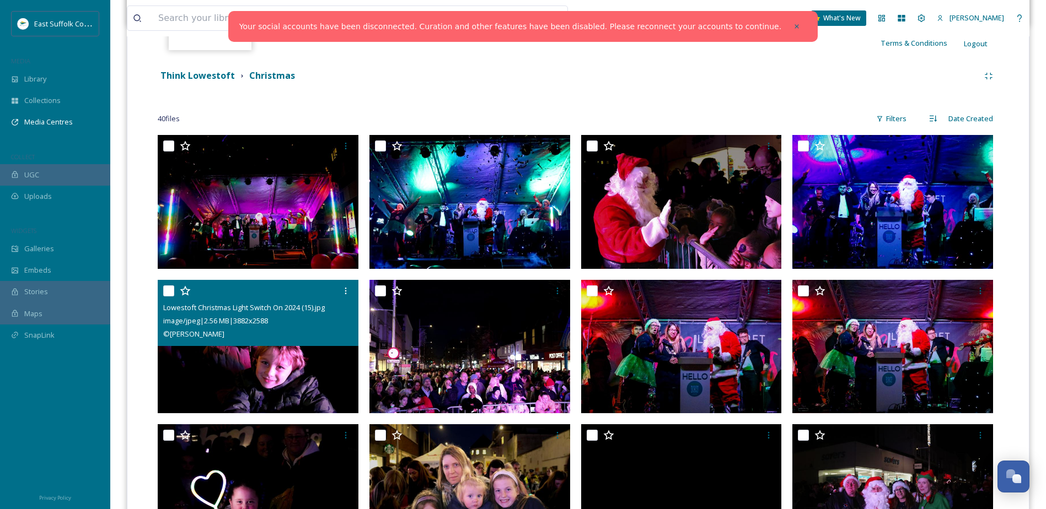
click at [165, 296] on input "checkbox" at bounding box center [168, 291] width 11 height 11
checkbox input "true"
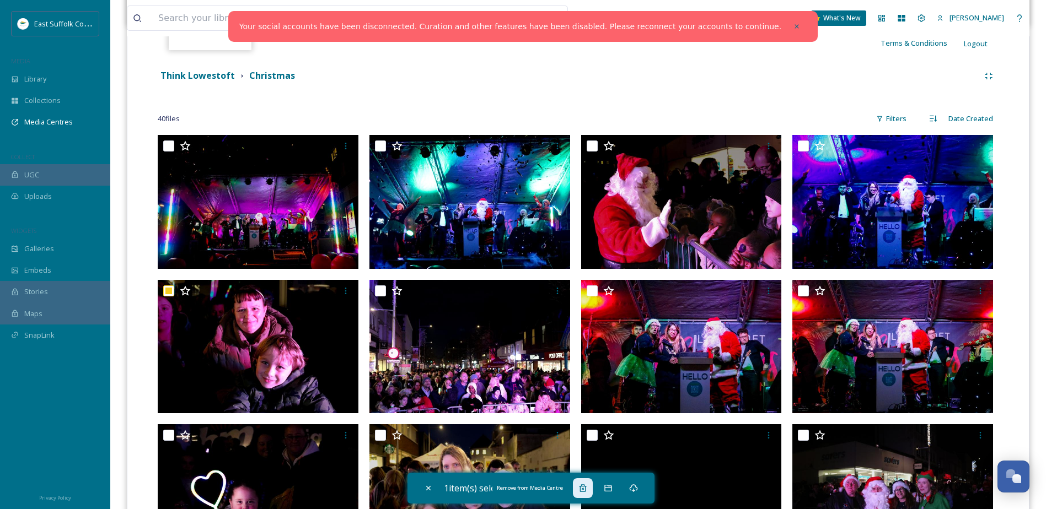
click at [584, 490] on icon at bounding box center [582, 488] width 9 height 9
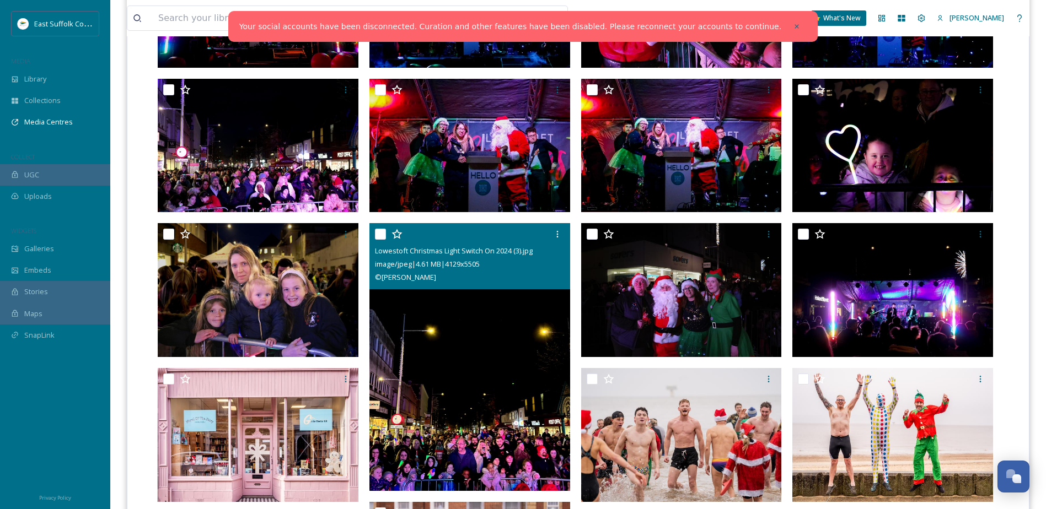
scroll to position [441, 0]
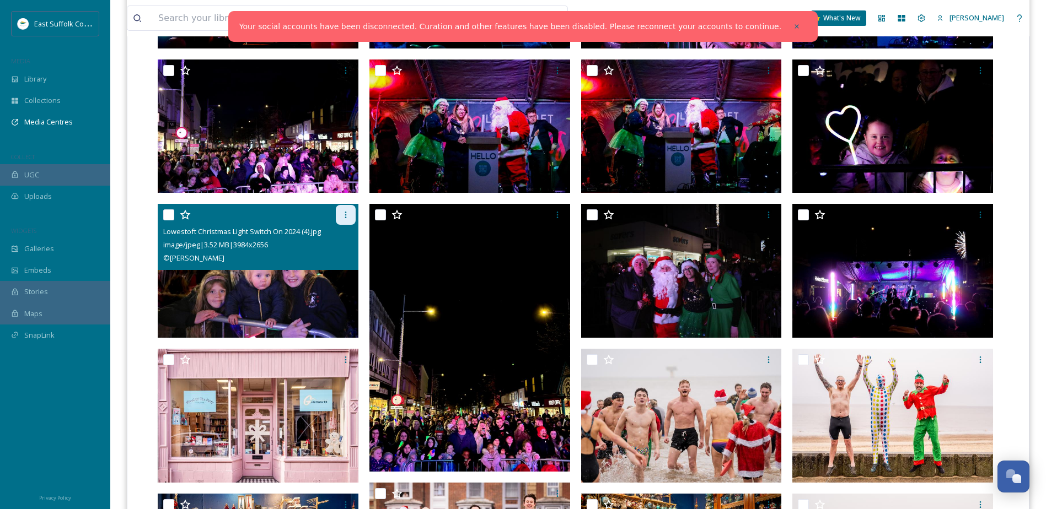
click at [343, 207] on div at bounding box center [346, 215] width 20 height 20
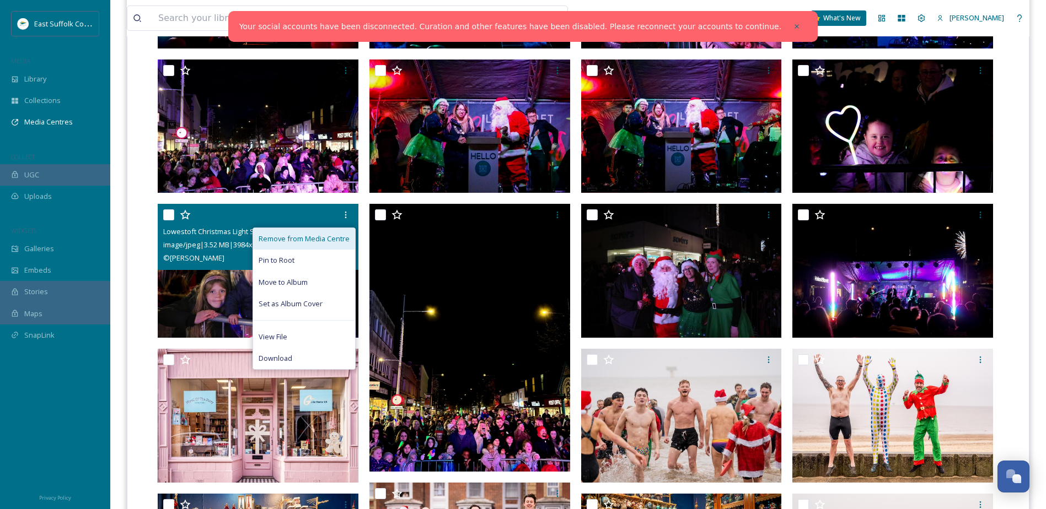
click at [330, 243] on span "Remove from Media Centre" at bounding box center [304, 239] width 91 height 10
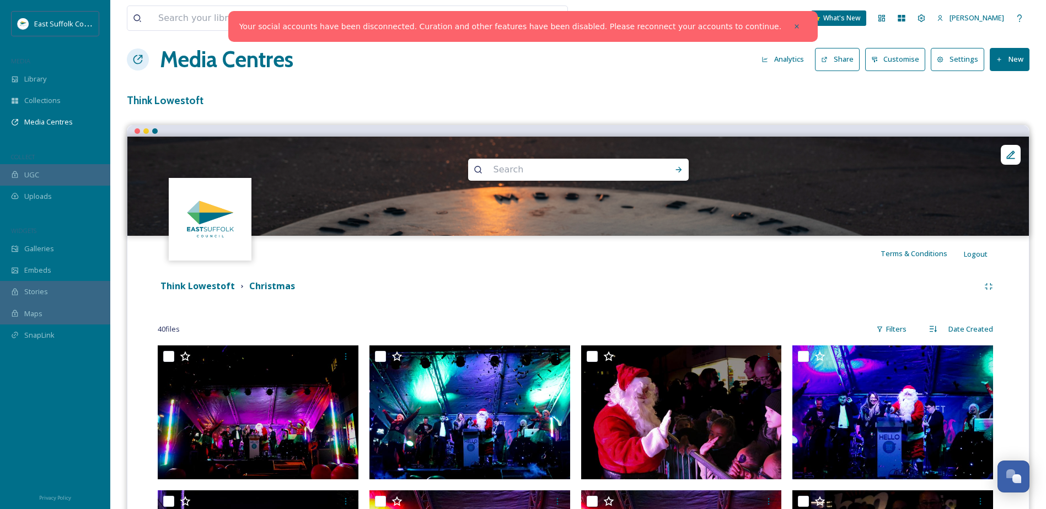
scroll to position [0, 0]
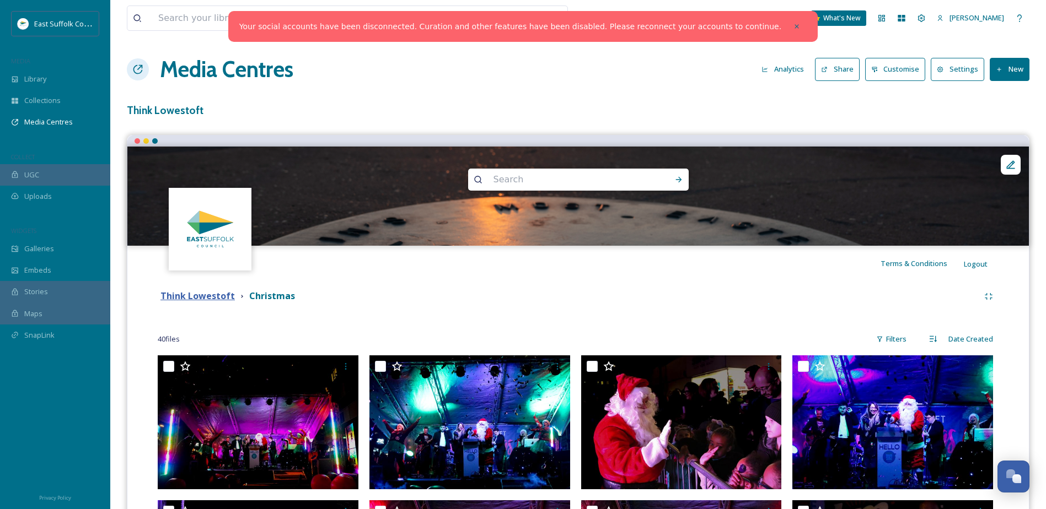
click at [173, 301] on strong "Think Lowestoft" at bounding box center [197, 296] width 74 height 12
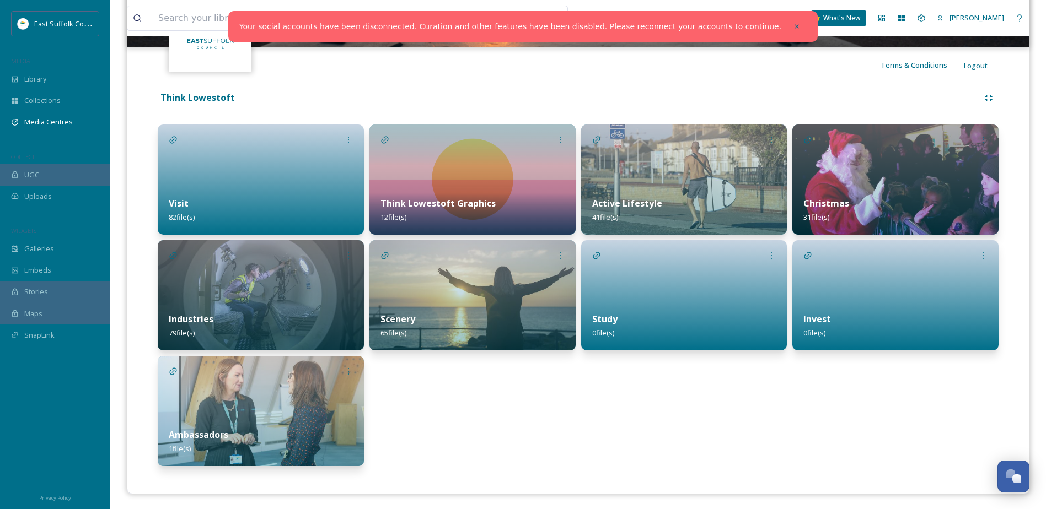
scroll to position [200, 0]
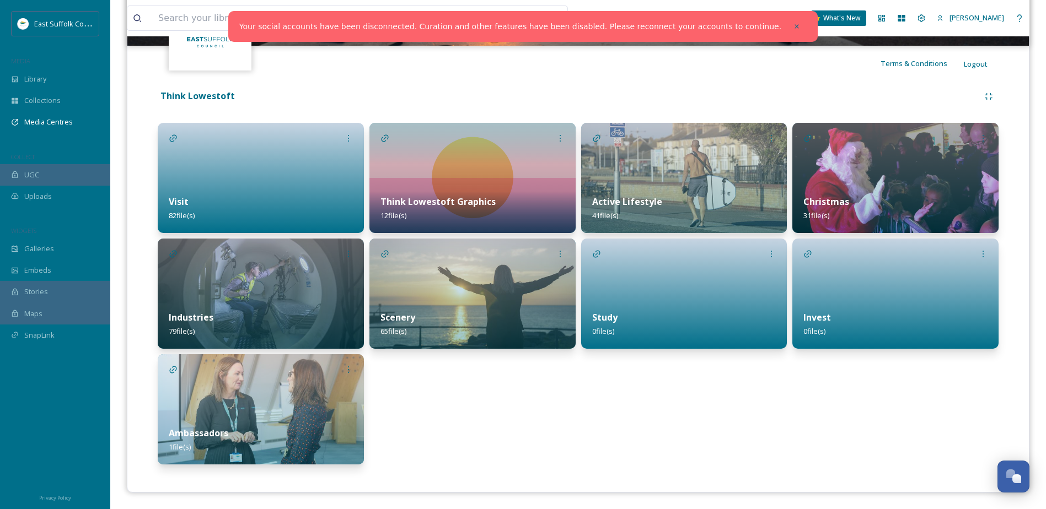
click at [286, 313] on div "Industries 79 file(s)" at bounding box center [261, 324] width 206 height 49
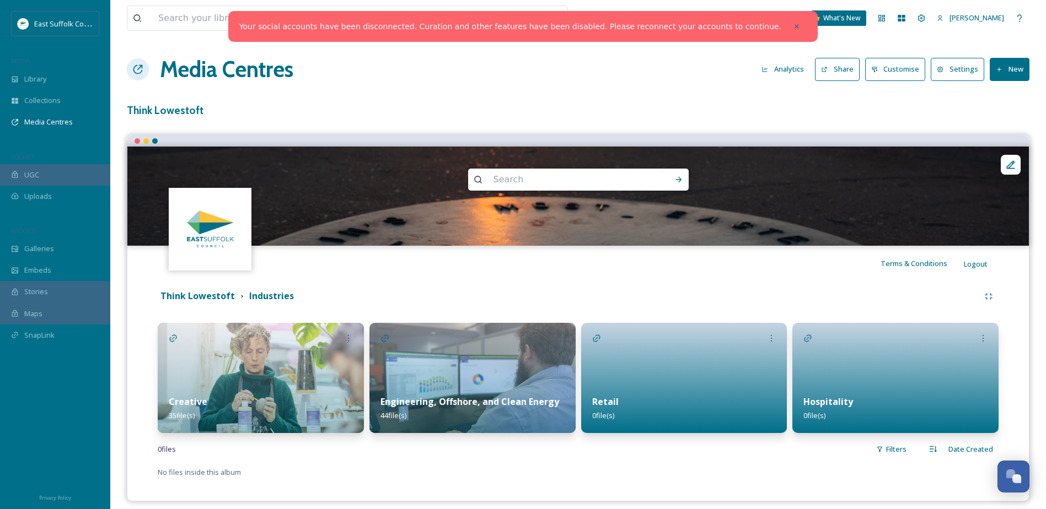
scroll to position [9, 0]
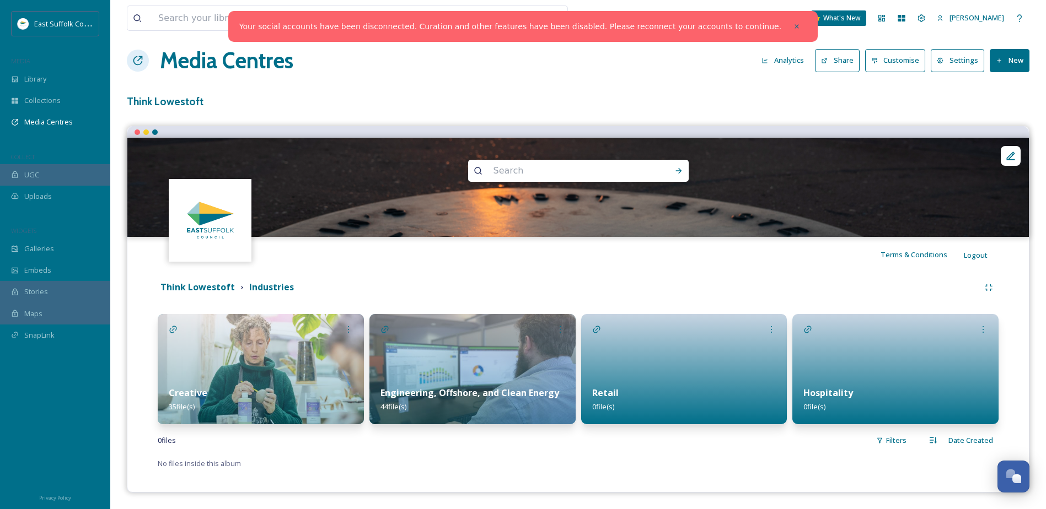
click at [412, 340] on img at bounding box center [472, 369] width 206 height 110
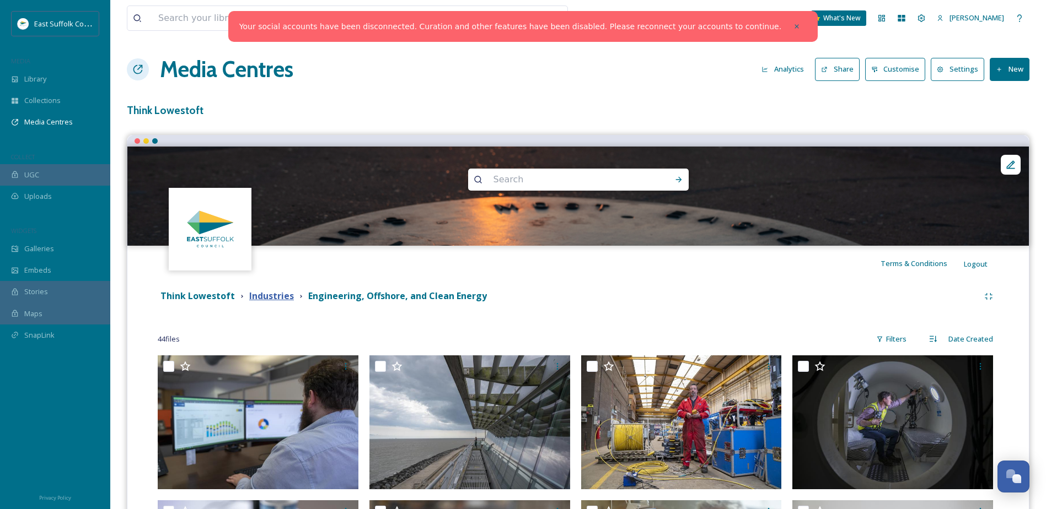
click at [284, 302] on strong "Industries" at bounding box center [271, 296] width 45 height 12
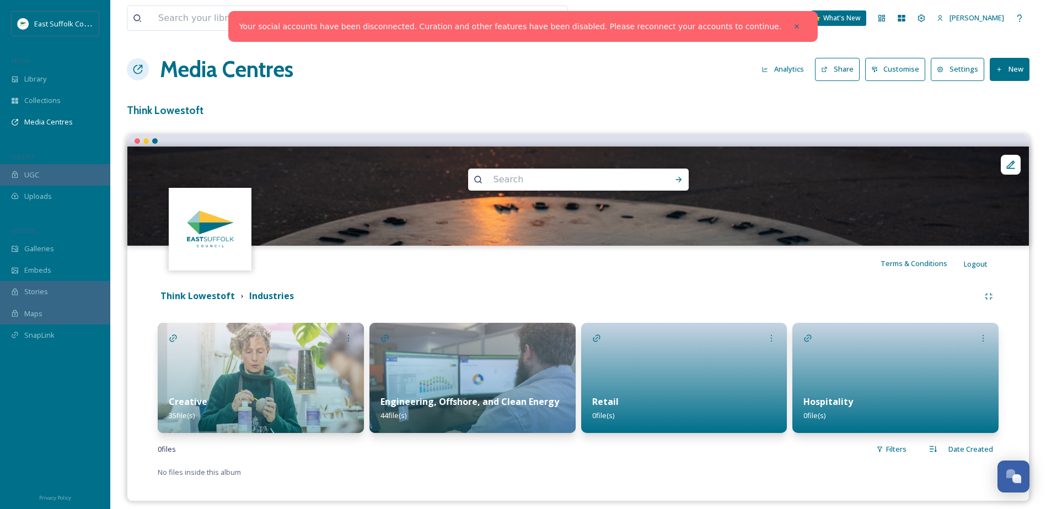
click at [224, 302] on strong "Think Lowestoft" at bounding box center [197, 296] width 74 height 12
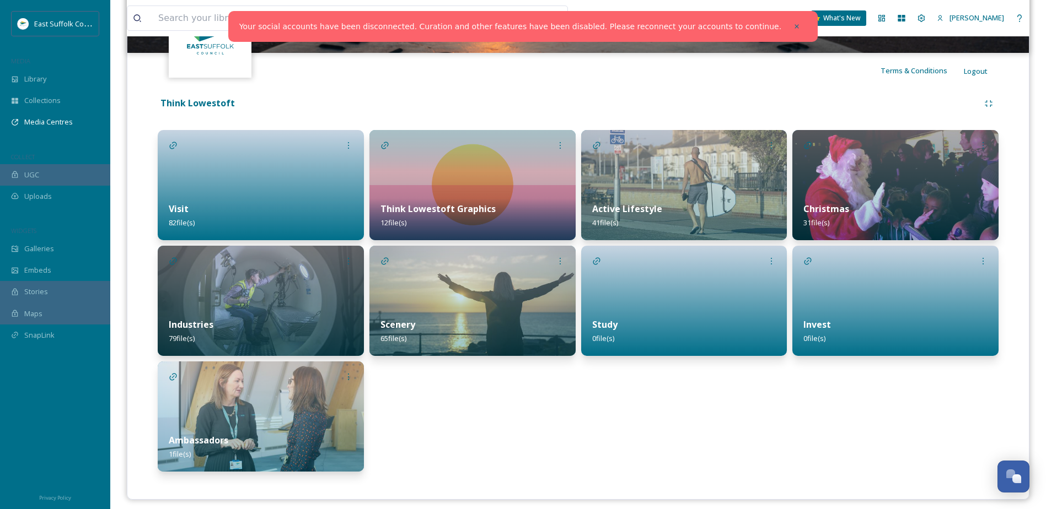
scroll to position [200, 0]
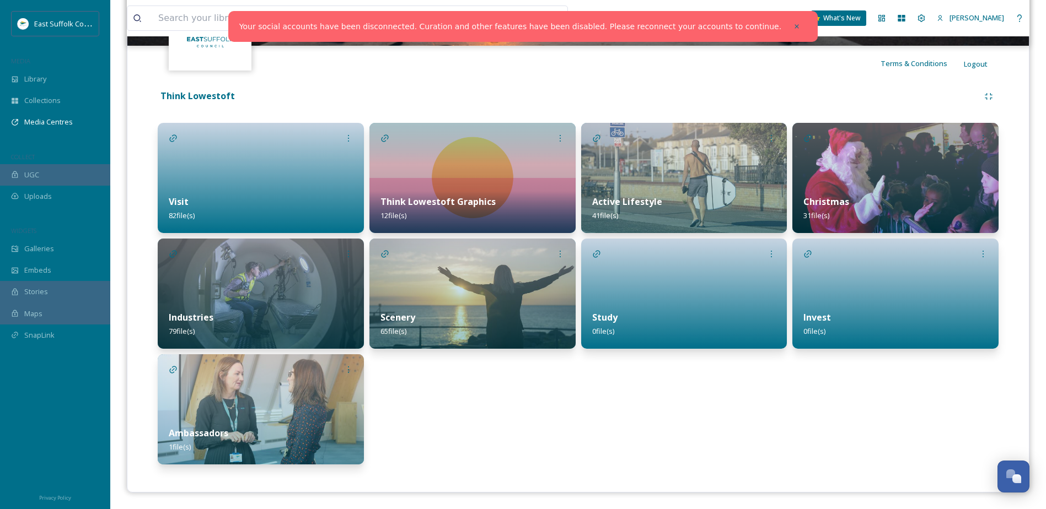
click at [646, 432] on div "Active Lifestyle 41 file(s) Study 0 file(s)" at bounding box center [684, 294] width 206 height 342
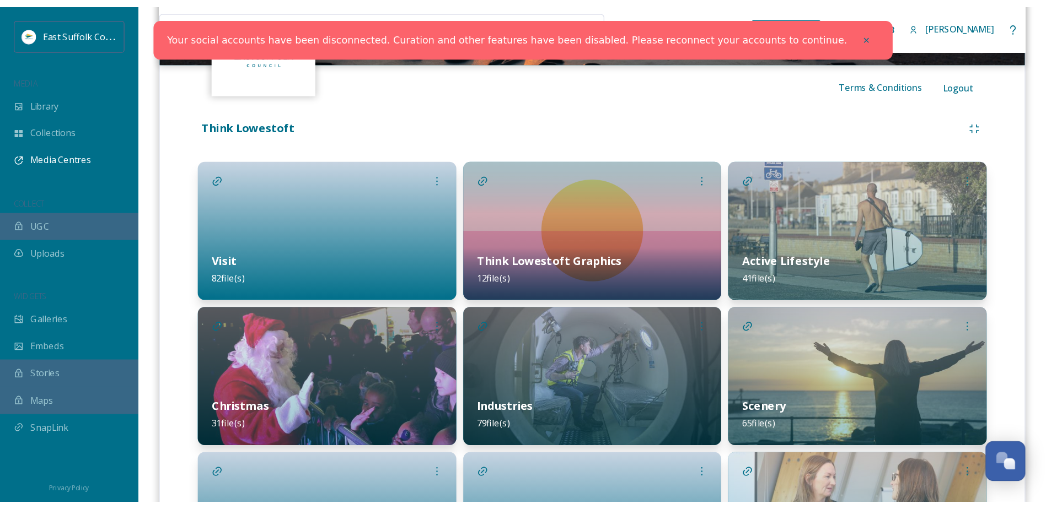
scroll to position [200, 0]
